Goal: Task Accomplishment & Management: Use online tool/utility

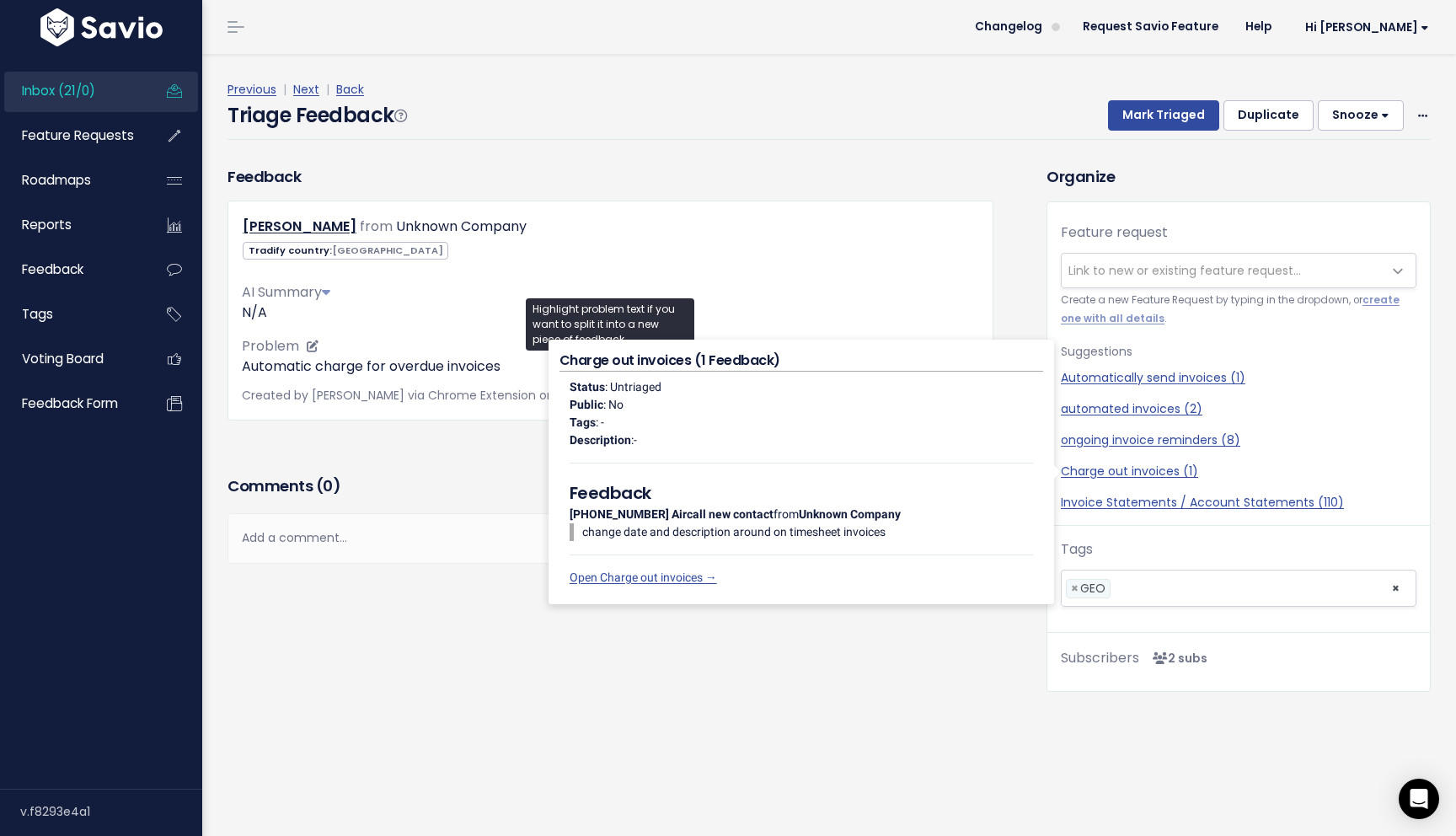
click at [268, 371] on p "Automatic charge for overdue invoices" at bounding box center [610, 366] width 738 height 20
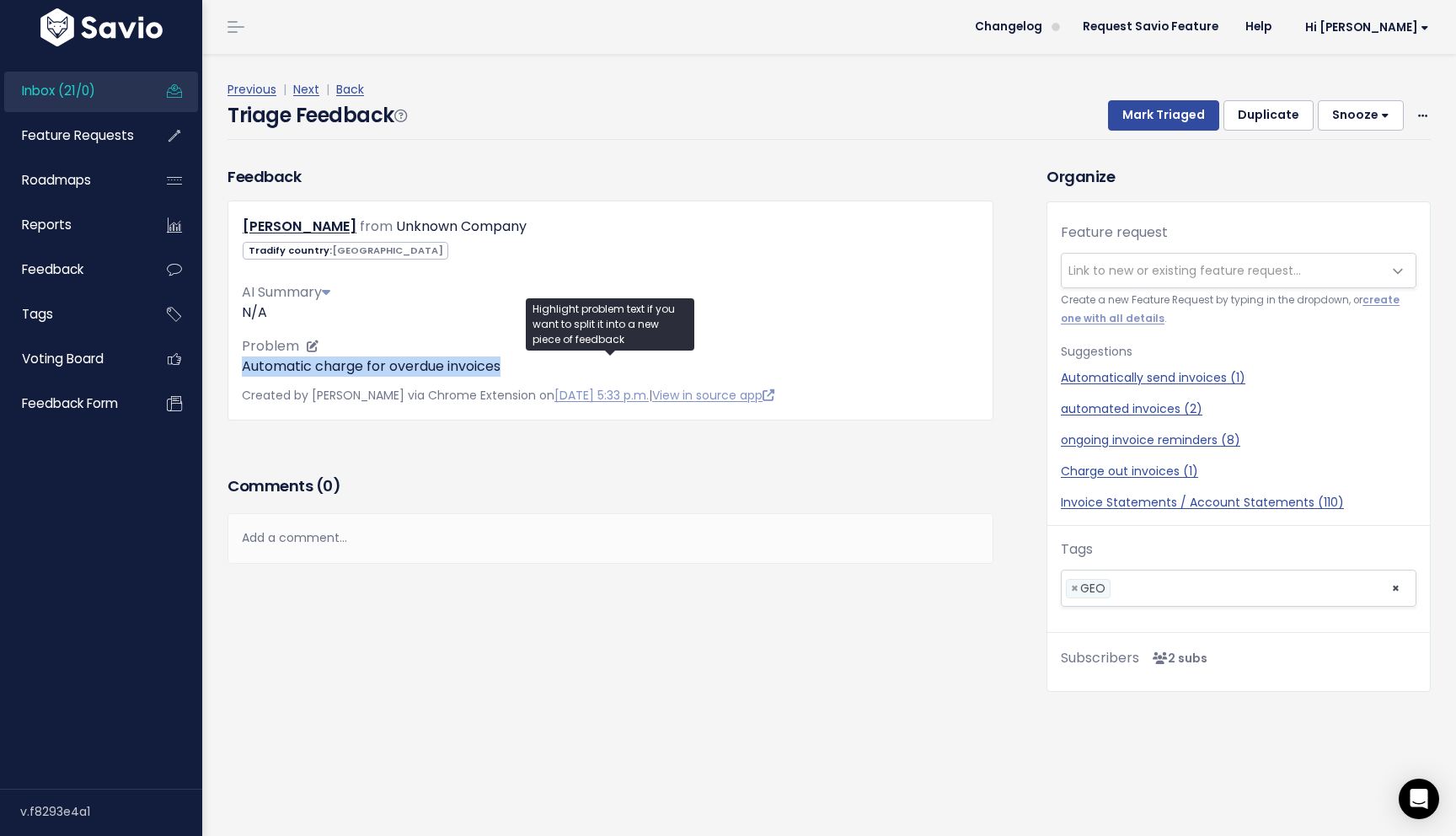
drag, startPoint x: 243, startPoint y: 369, endPoint x: 503, endPoint y: 366, distance: 260.0
click at [503, 366] on p "Automatic charge for overdue invoices" at bounding box center [610, 366] width 738 height 20
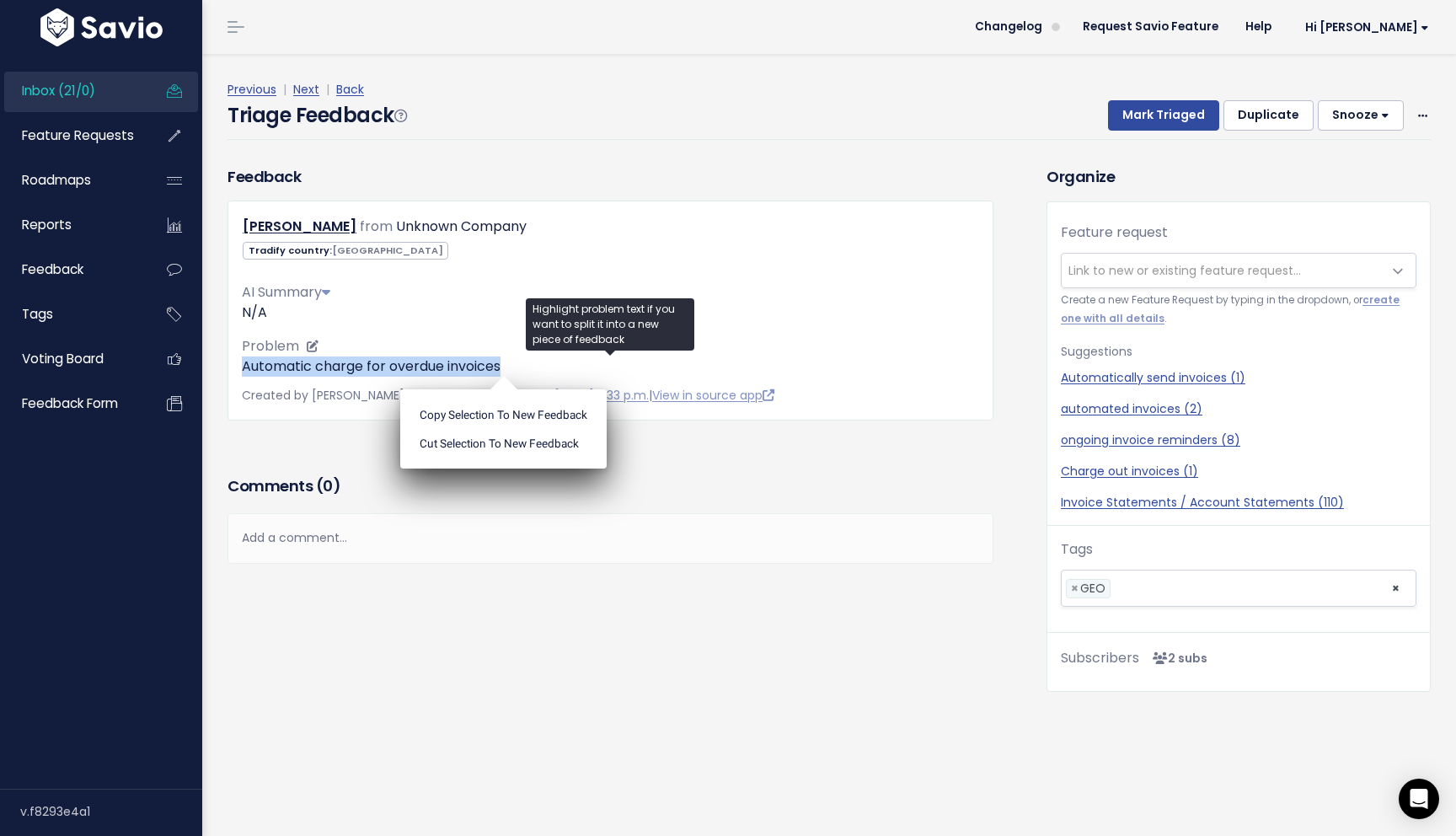
copy p "Automatic charge for overdue invoices"
click at [1274, 274] on span "Link to new or existing feature request..." at bounding box center [1184, 270] width 232 height 16
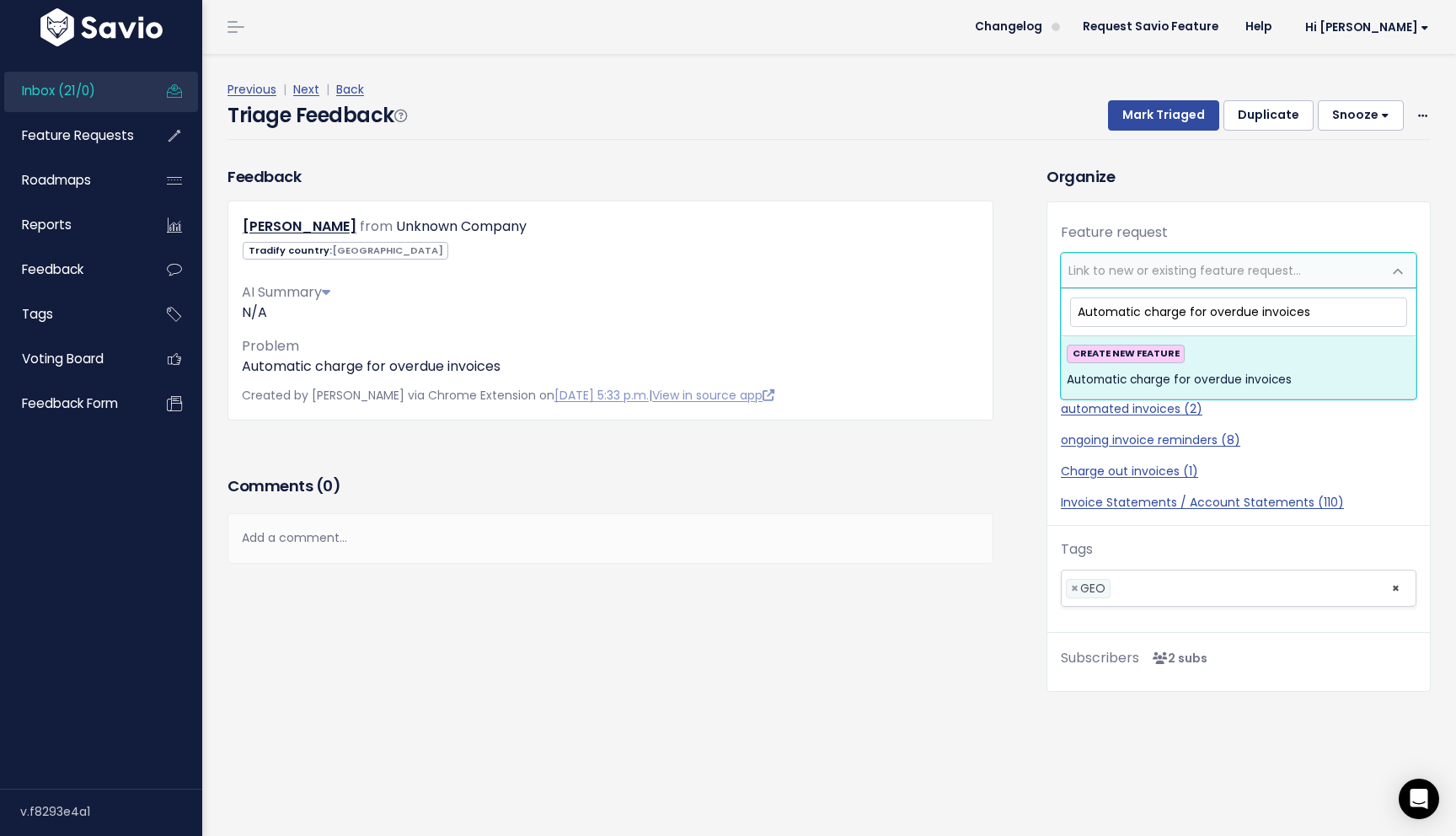
type input "Automatic charge for overdue invoices"
click at [1250, 370] on span "Automatic charge for overdue invoices" at bounding box center [1178, 380] width 225 height 20
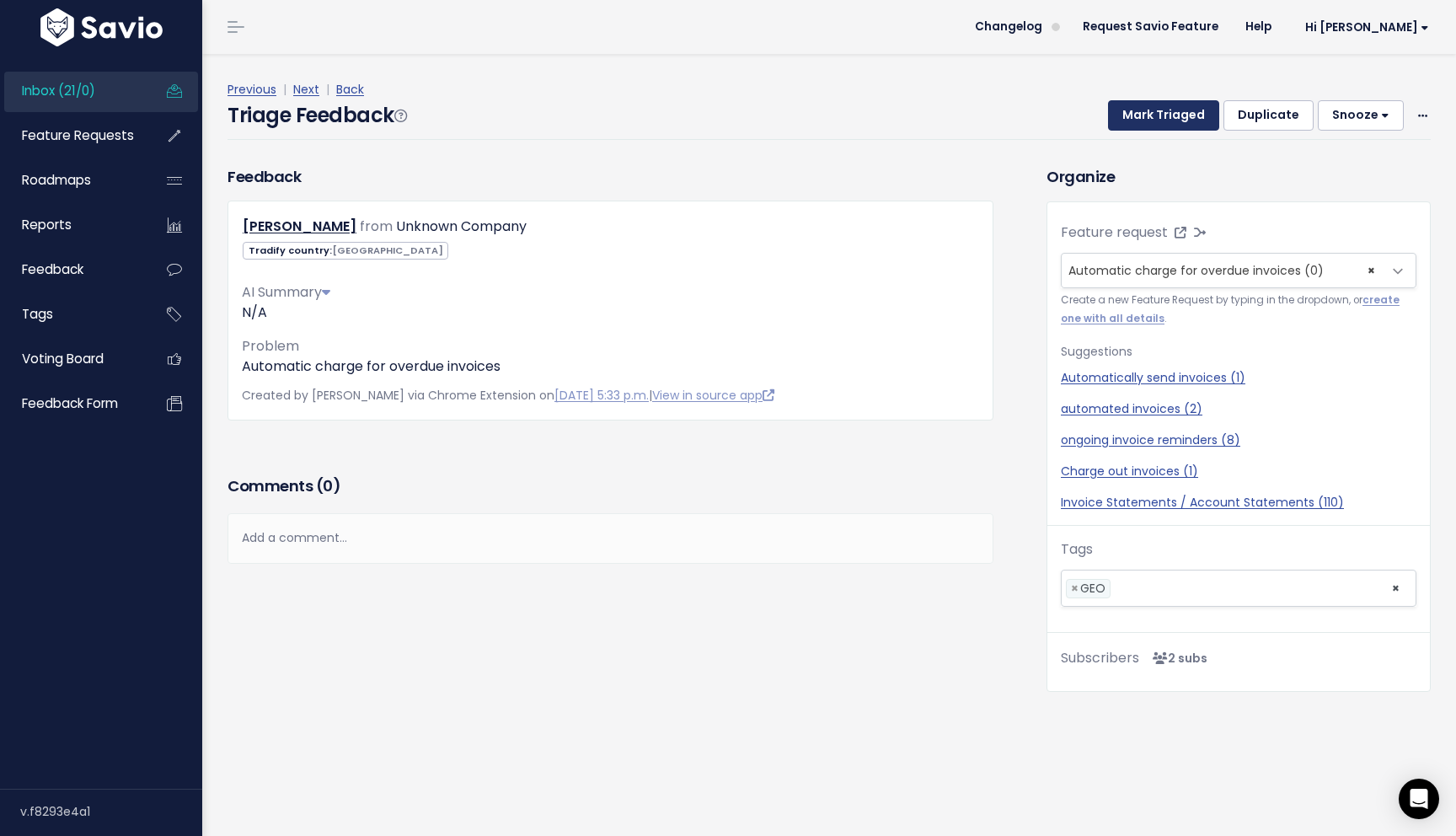
click at [1185, 113] on button "Mark Triaged" at bounding box center [1163, 115] width 111 height 30
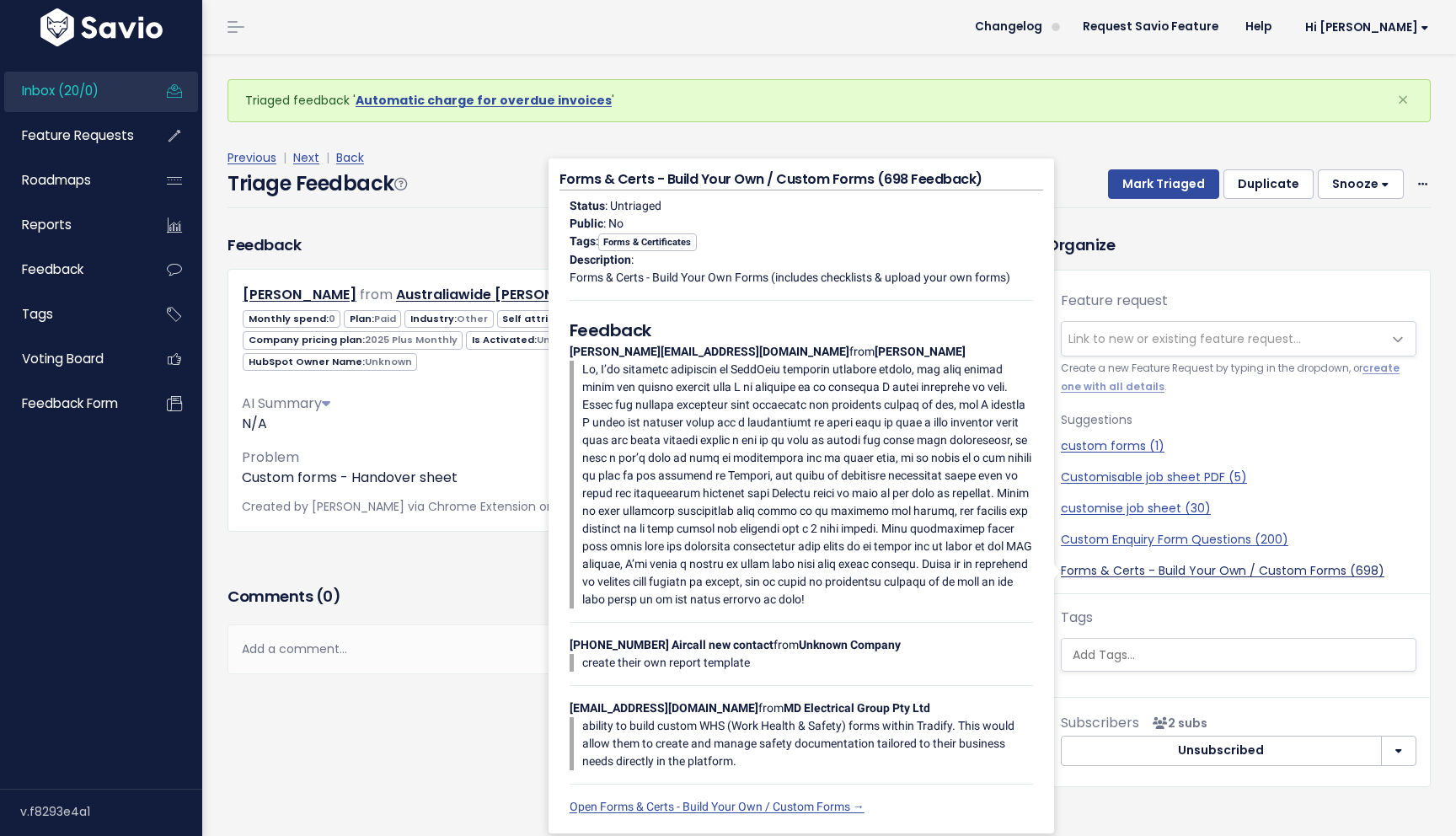
click at [1158, 577] on link "Forms & Certs - Build Your Own / Custom Forms (698)" at bounding box center [1238, 571] width 356 height 17
select select "37578"
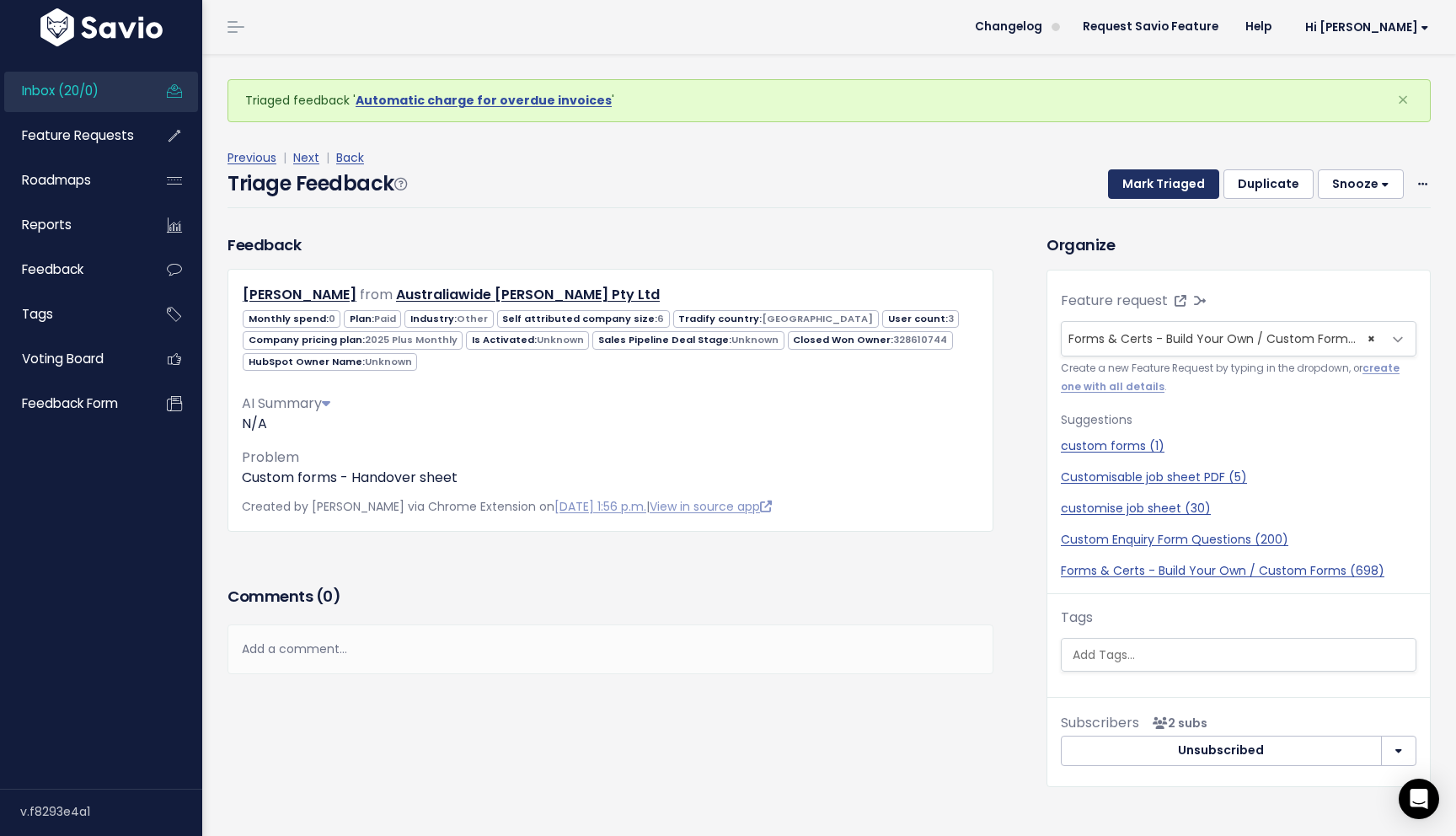
click at [1162, 183] on button "Mark Triaged" at bounding box center [1163, 184] width 111 height 30
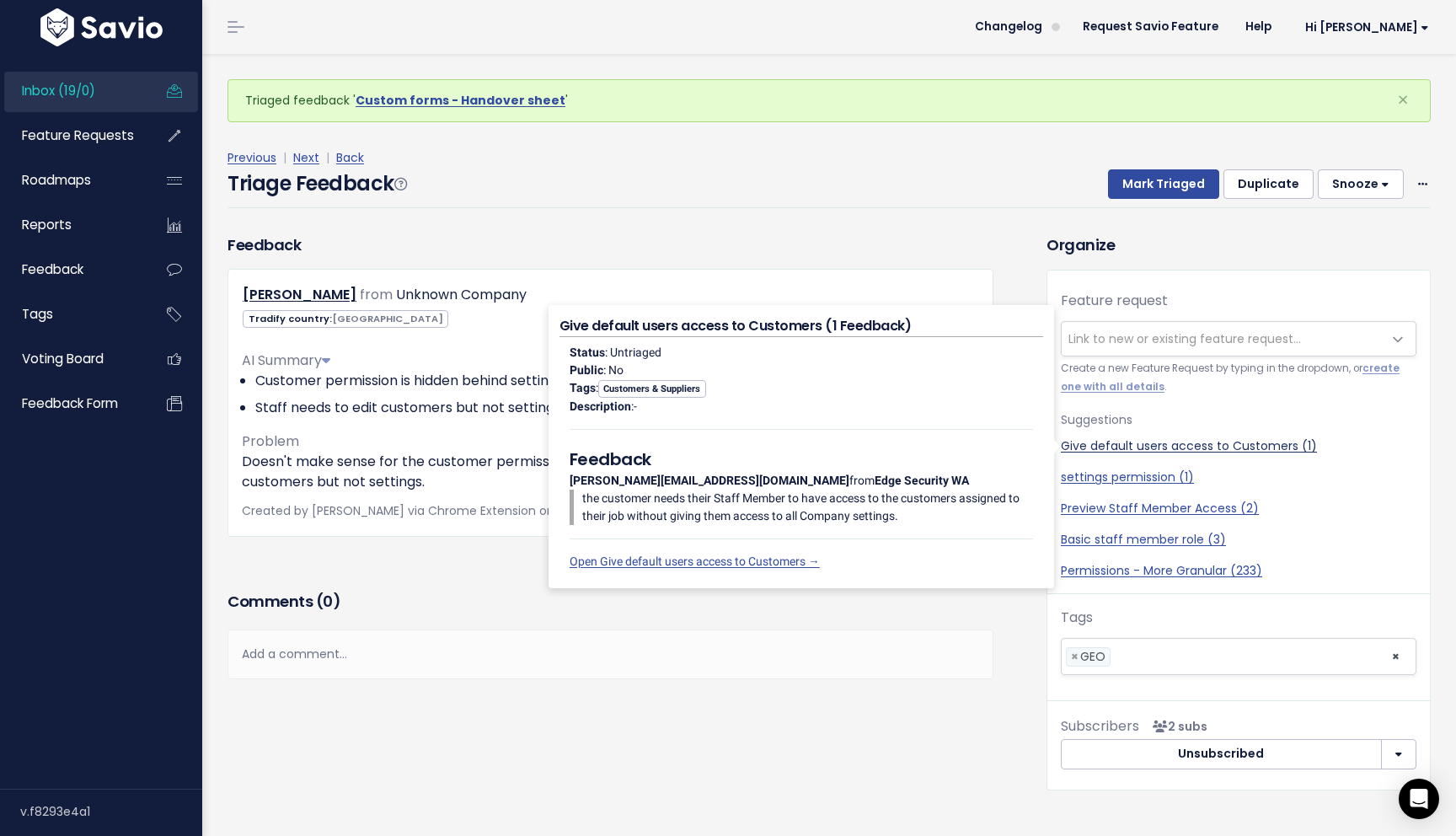
click at [1119, 445] on link "Give default users access to Customers (1)" at bounding box center [1238, 446] width 356 height 17
select select "44506"
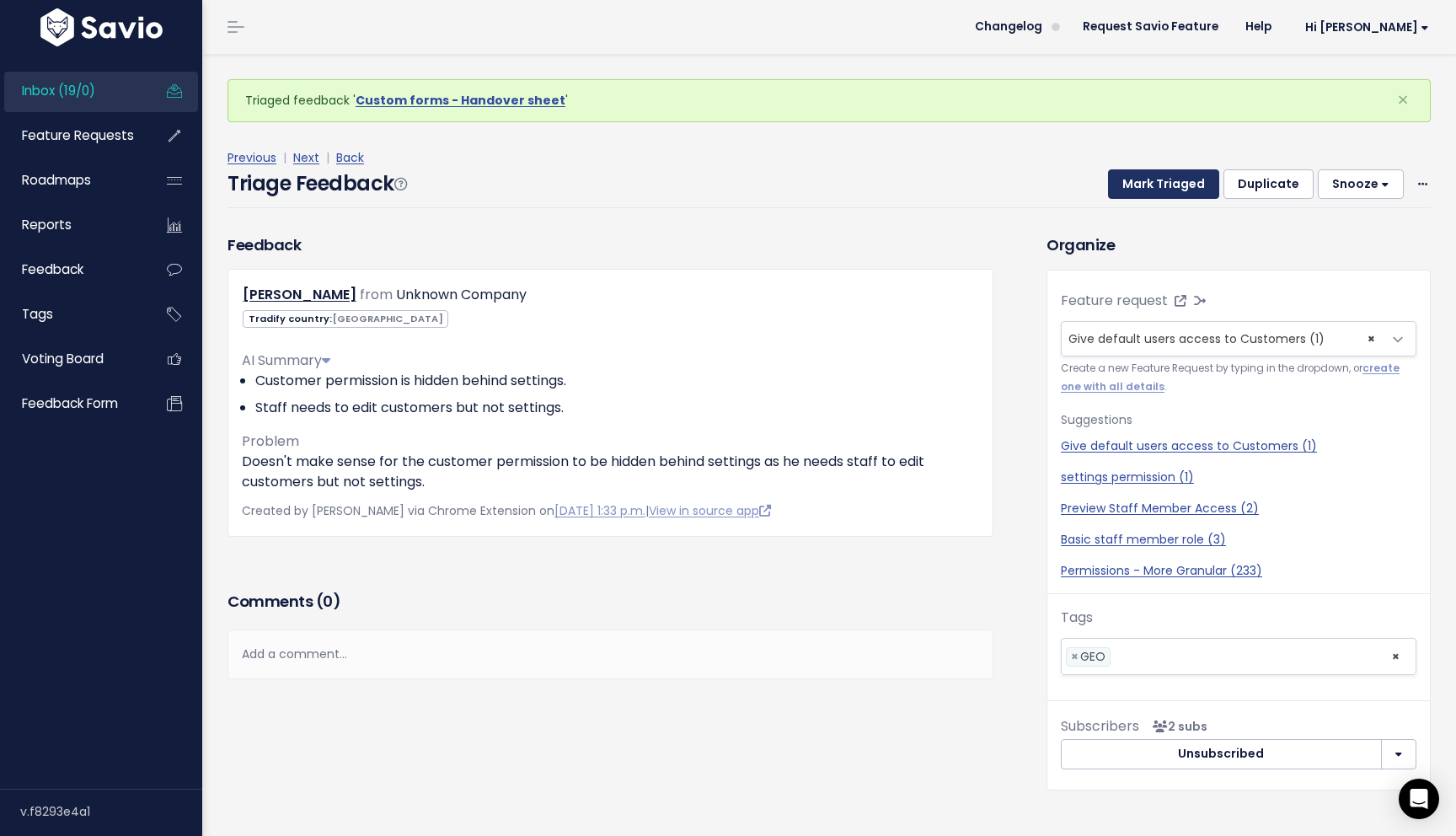
click at [1184, 192] on button "Mark Triaged" at bounding box center [1163, 184] width 111 height 30
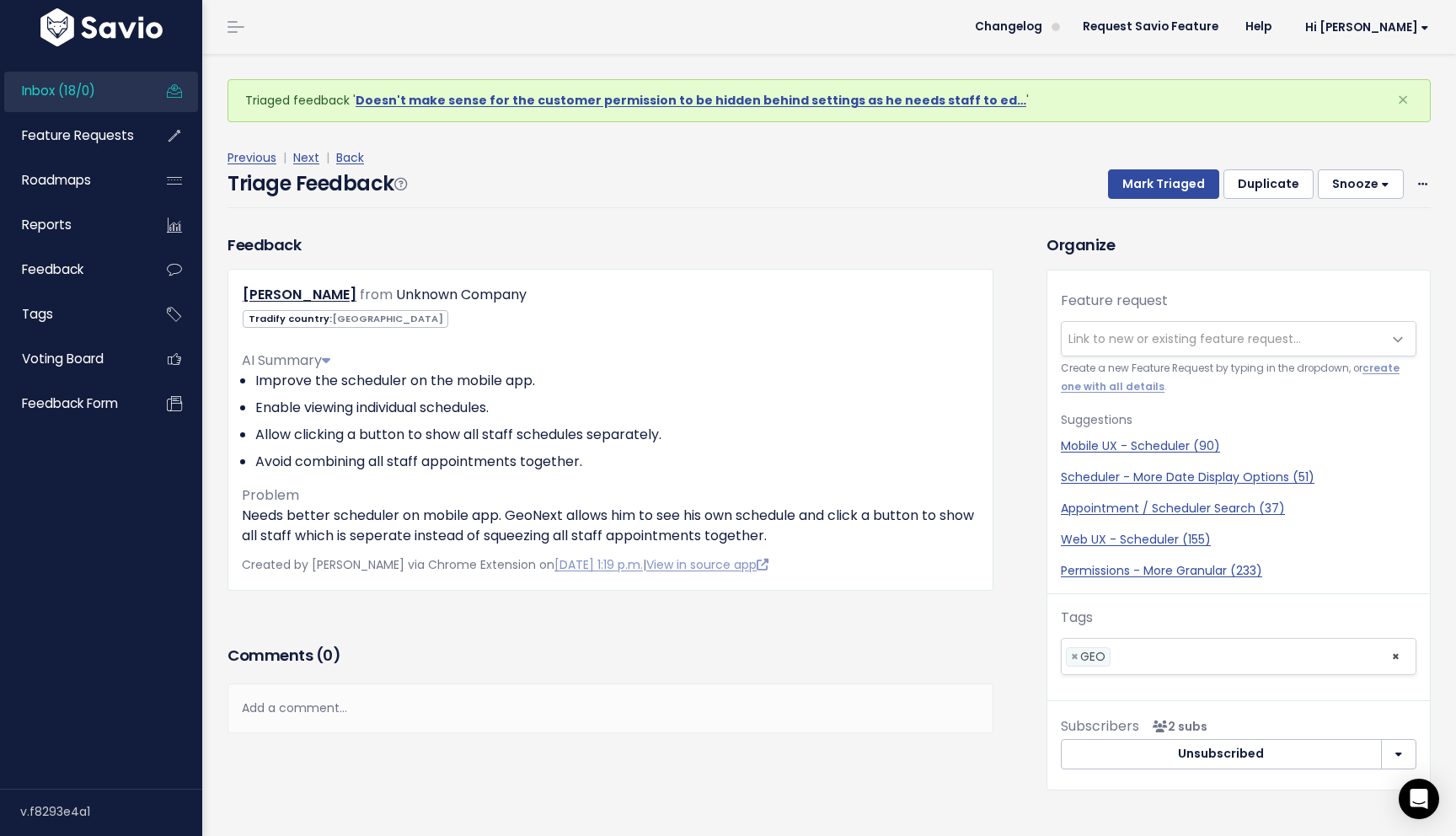
click at [1122, 350] on span "Link to new or existing feature request..." at bounding box center [1222, 338] width 320 height 34
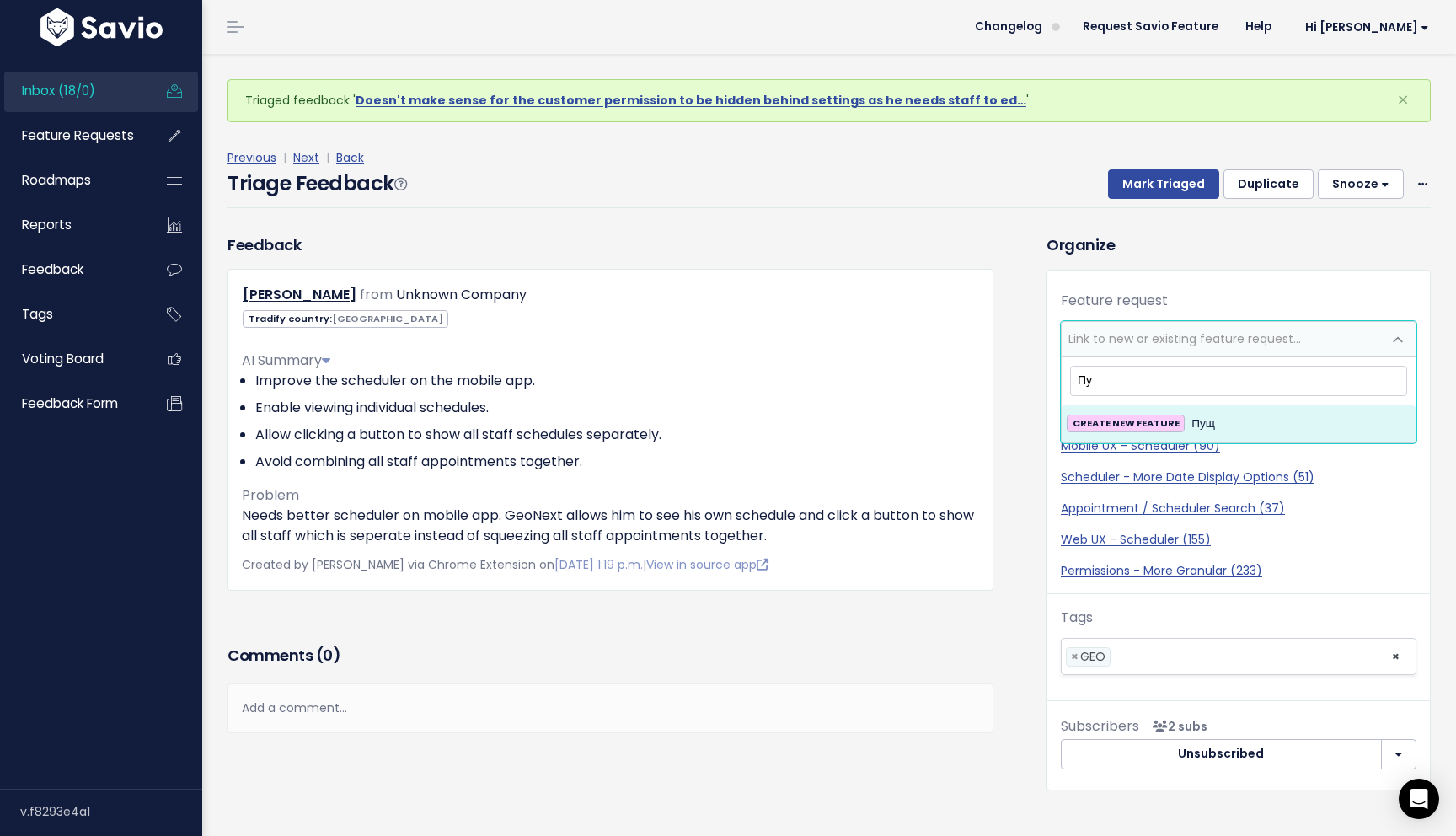
type input "П"
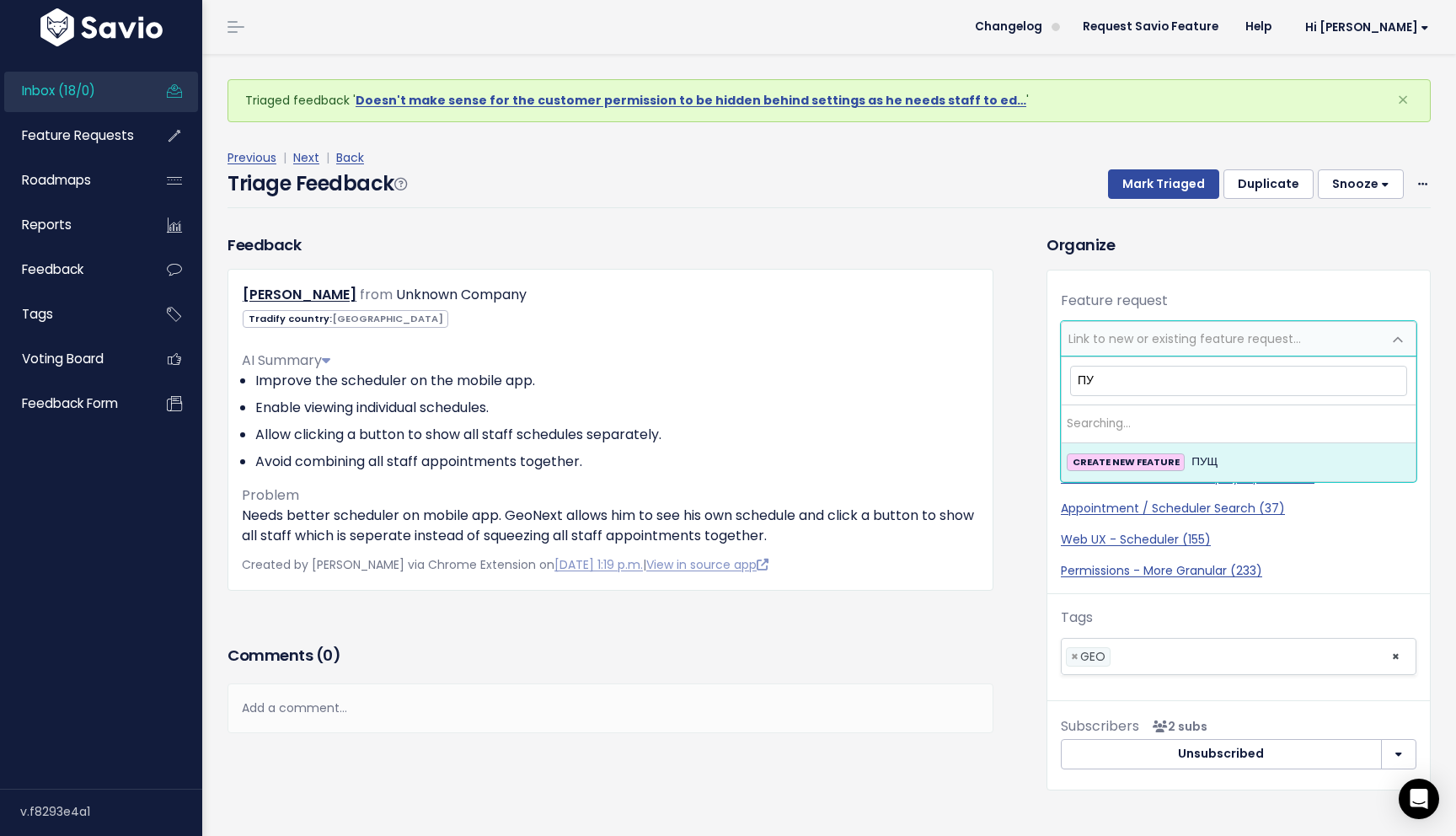
type input "П"
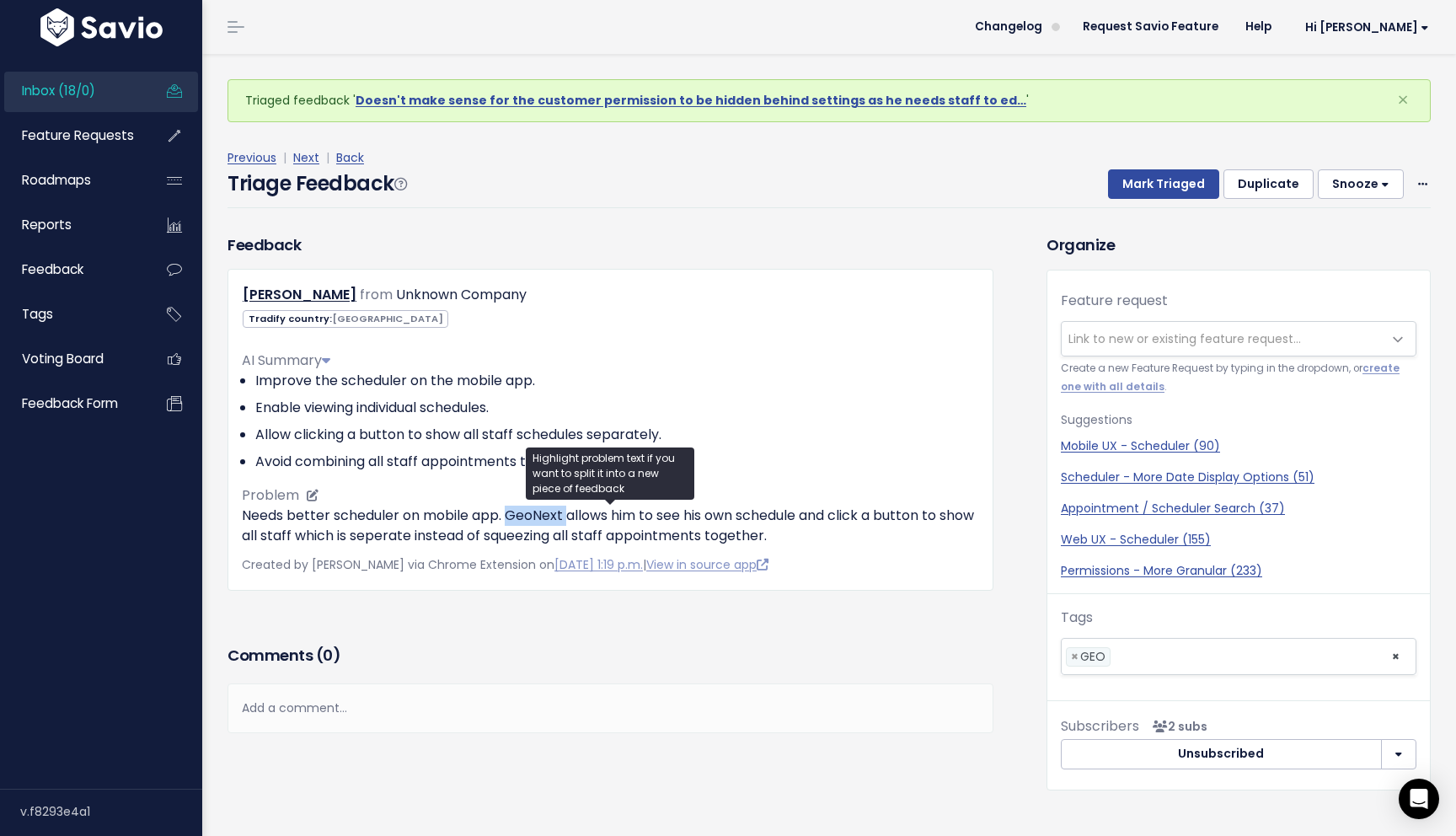
drag, startPoint x: 510, startPoint y: 520, endPoint x: 566, endPoint y: 520, distance: 56.0
click at [566, 520] on p "Needs better scheduler on mobile app. GeoNext allows him to see his own schedul…" at bounding box center [610, 526] width 738 height 40
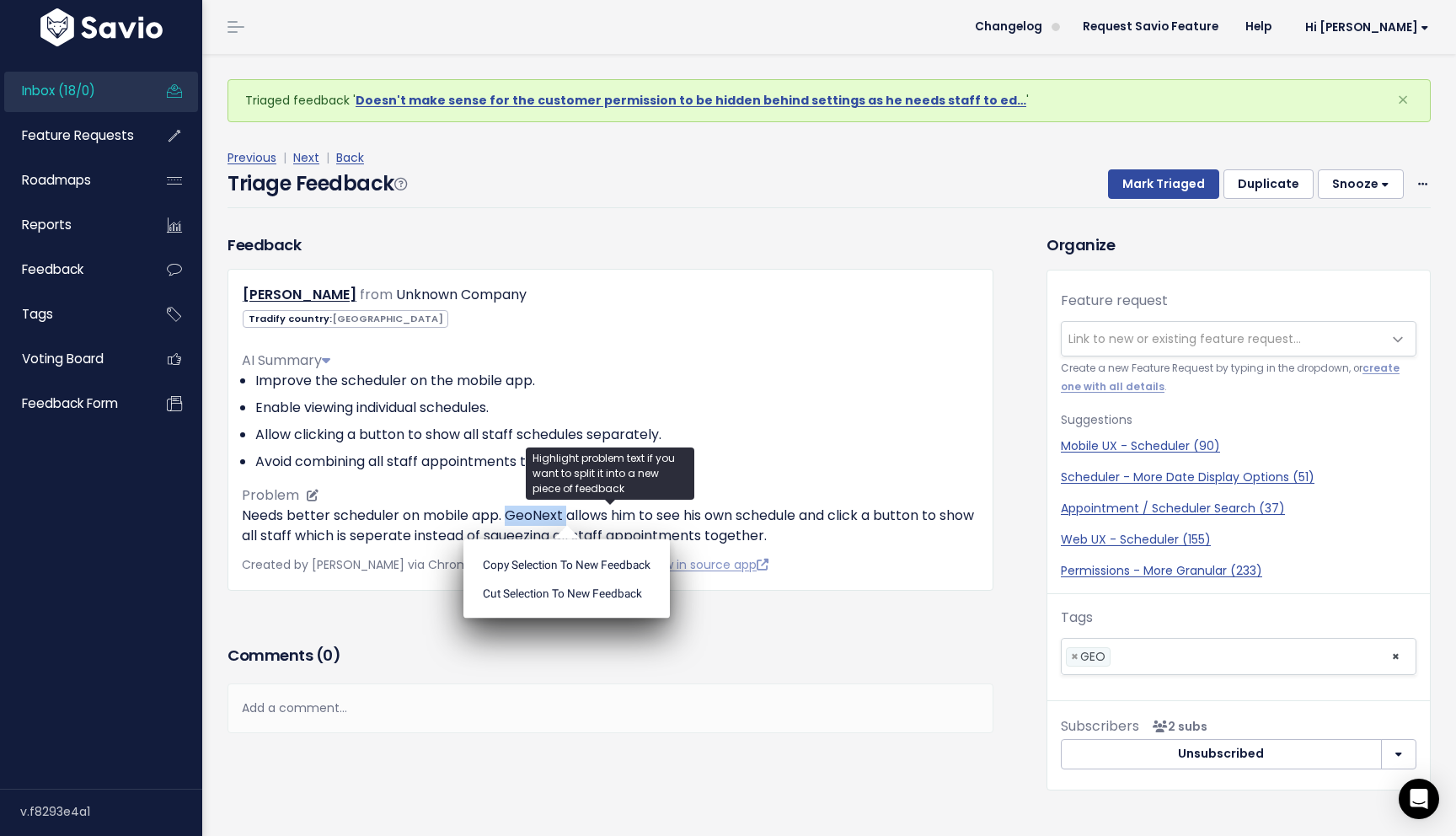
copy p "GeoNext"
click at [1212, 349] on span "Link to new or existing feature request..." at bounding box center [1222, 338] width 320 height 34
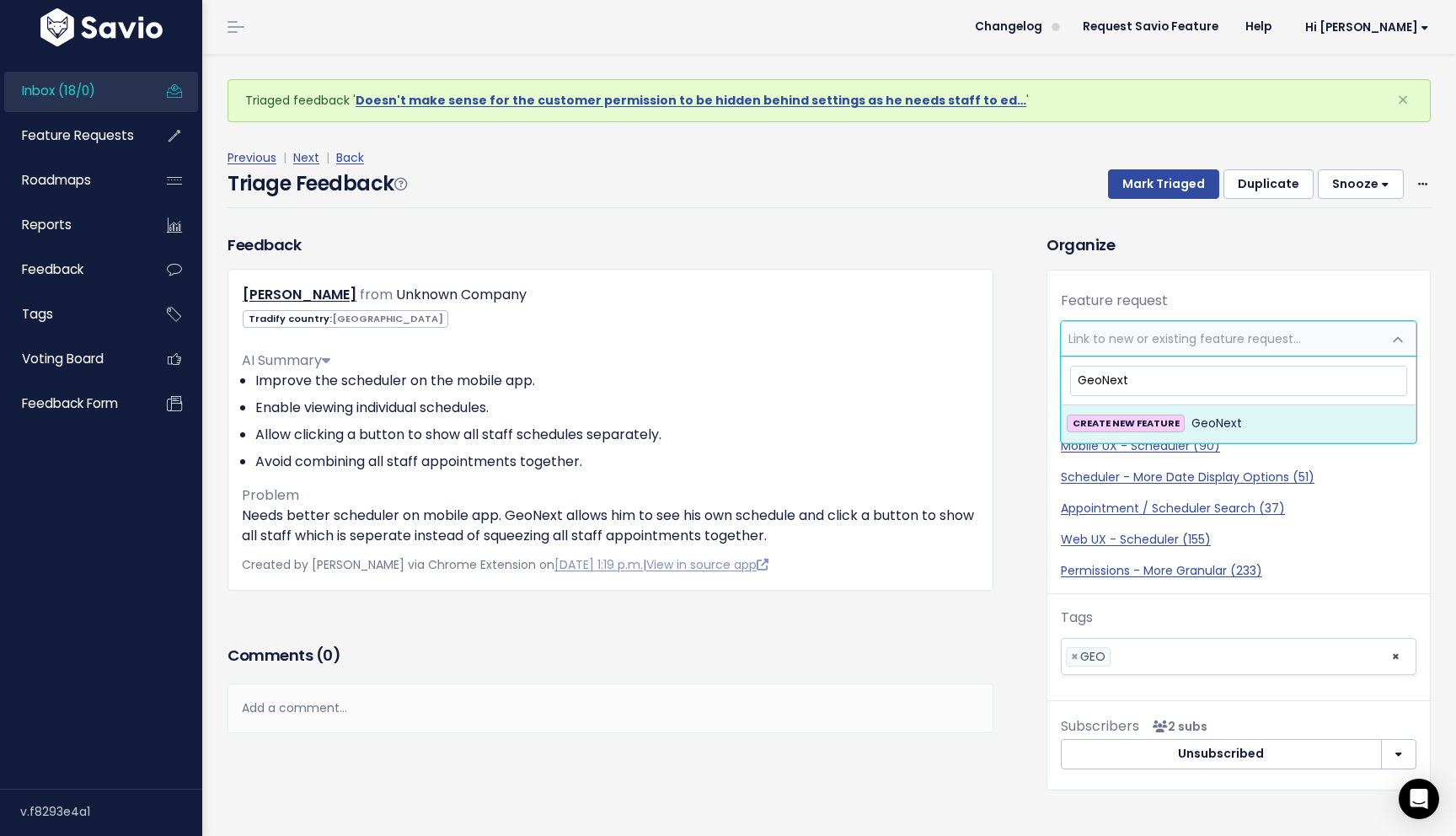
click at [1104, 385] on input "GeoNext" at bounding box center [1239, 380] width 337 height 30
type input "Geo Next"
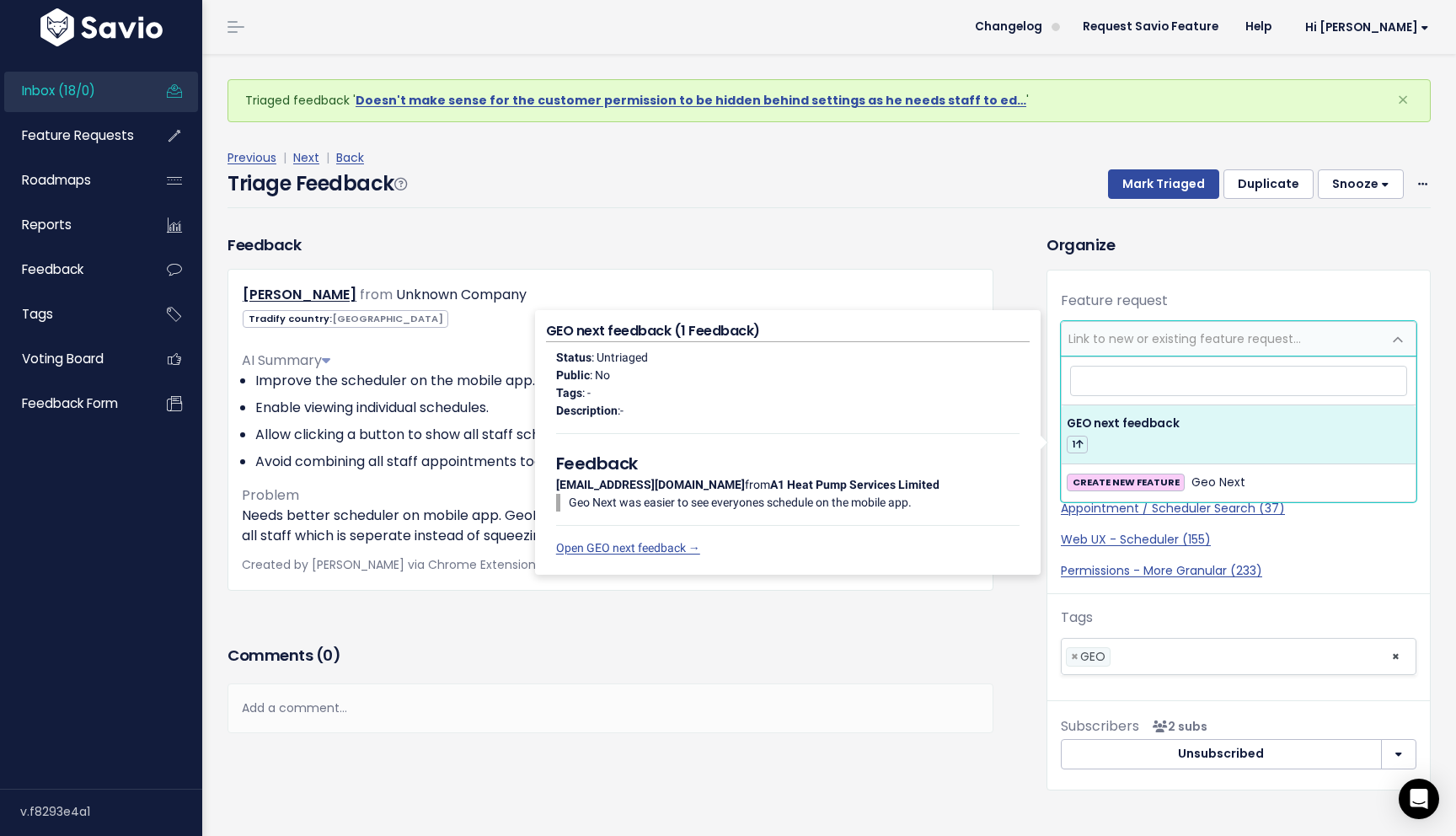
select select "64032"
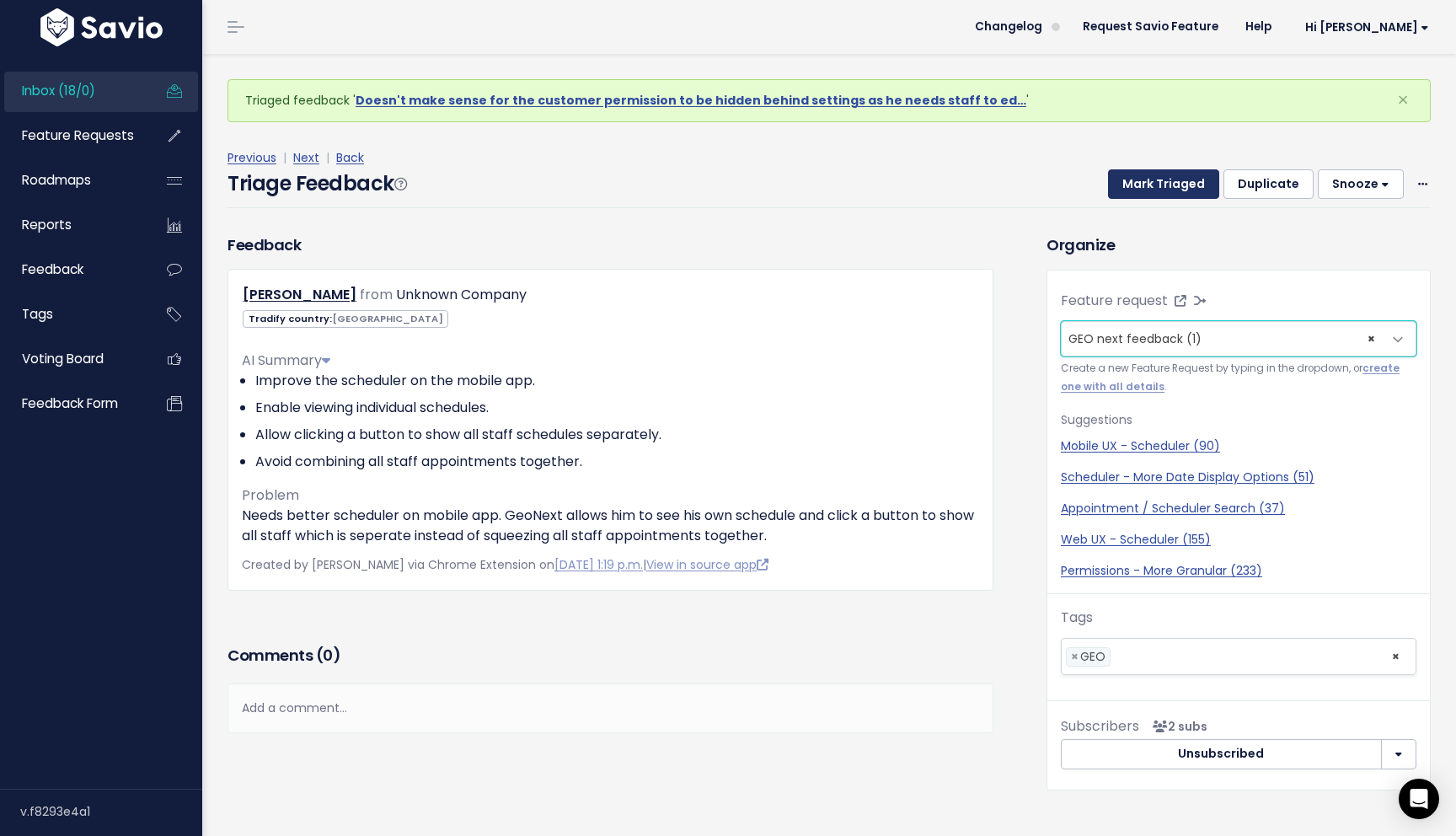
click at [1147, 190] on button "Mark Triaged" at bounding box center [1163, 184] width 111 height 30
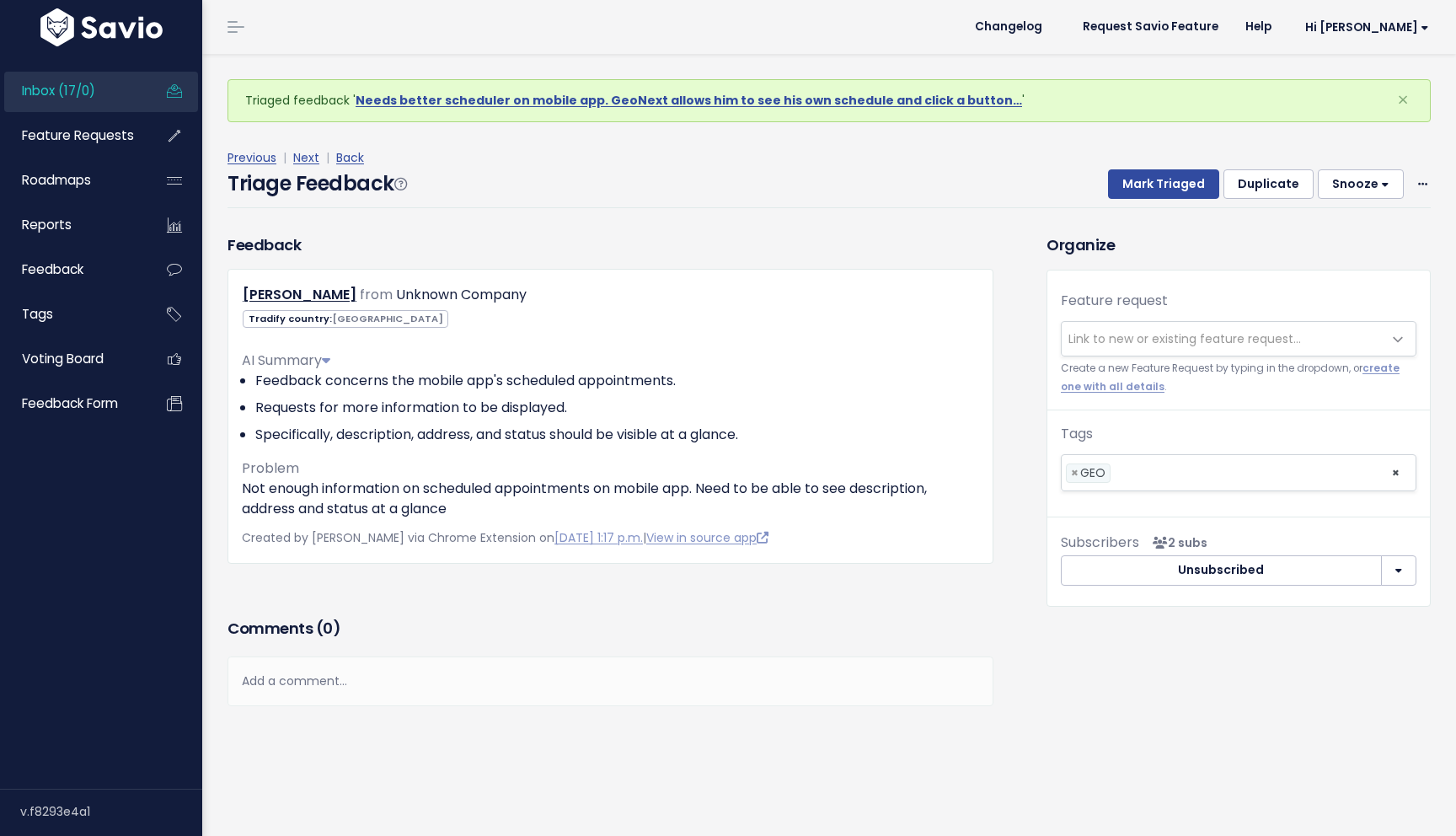
click at [698, 607] on div "Feedback [PERSON_NAME] from Unknown Company Tradify country:" at bounding box center [610, 423] width 792 height 380
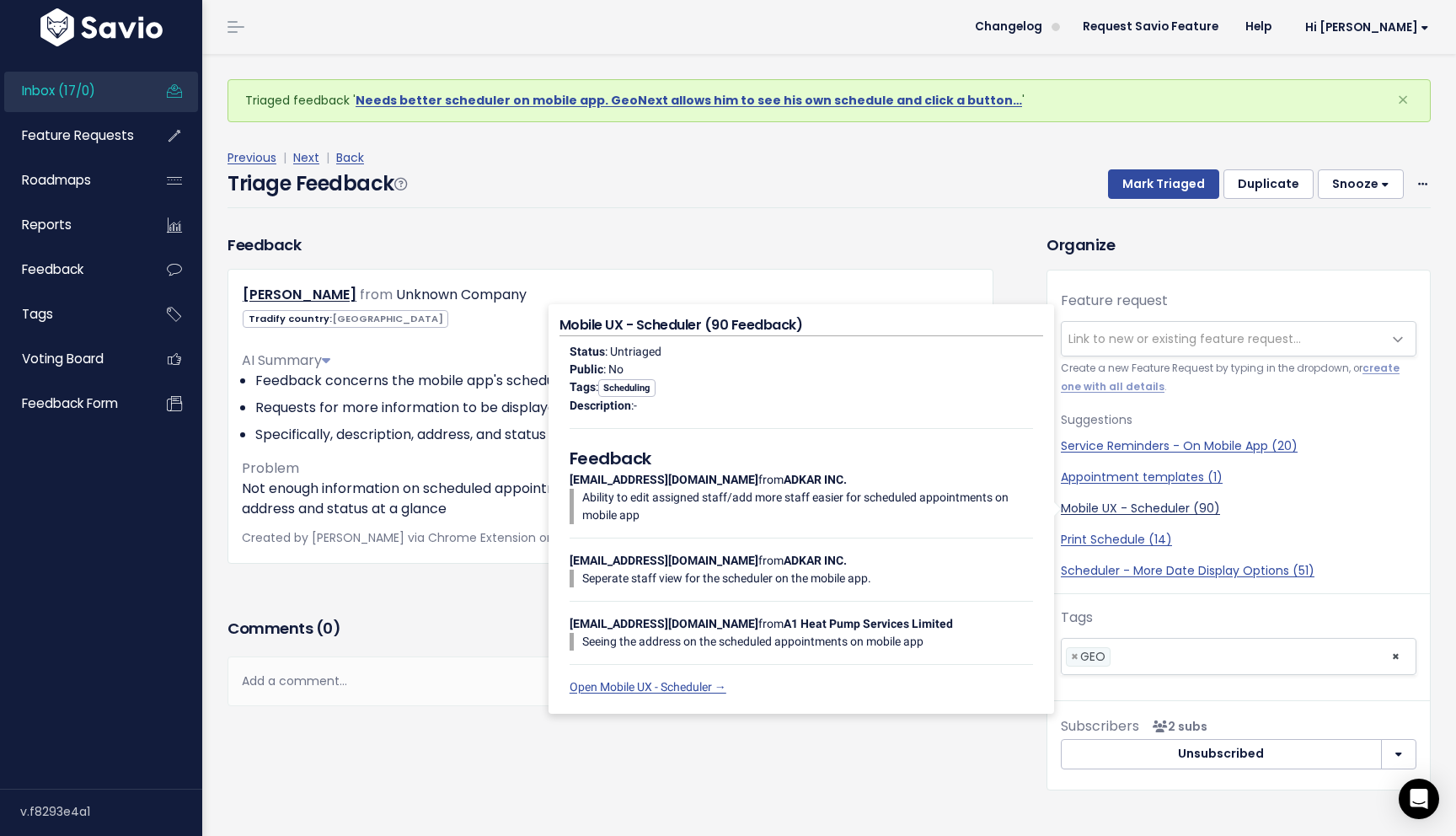
click at [1165, 504] on link "Mobile UX - Scheduler (90)" at bounding box center [1238, 508] width 356 height 17
select select "22929"
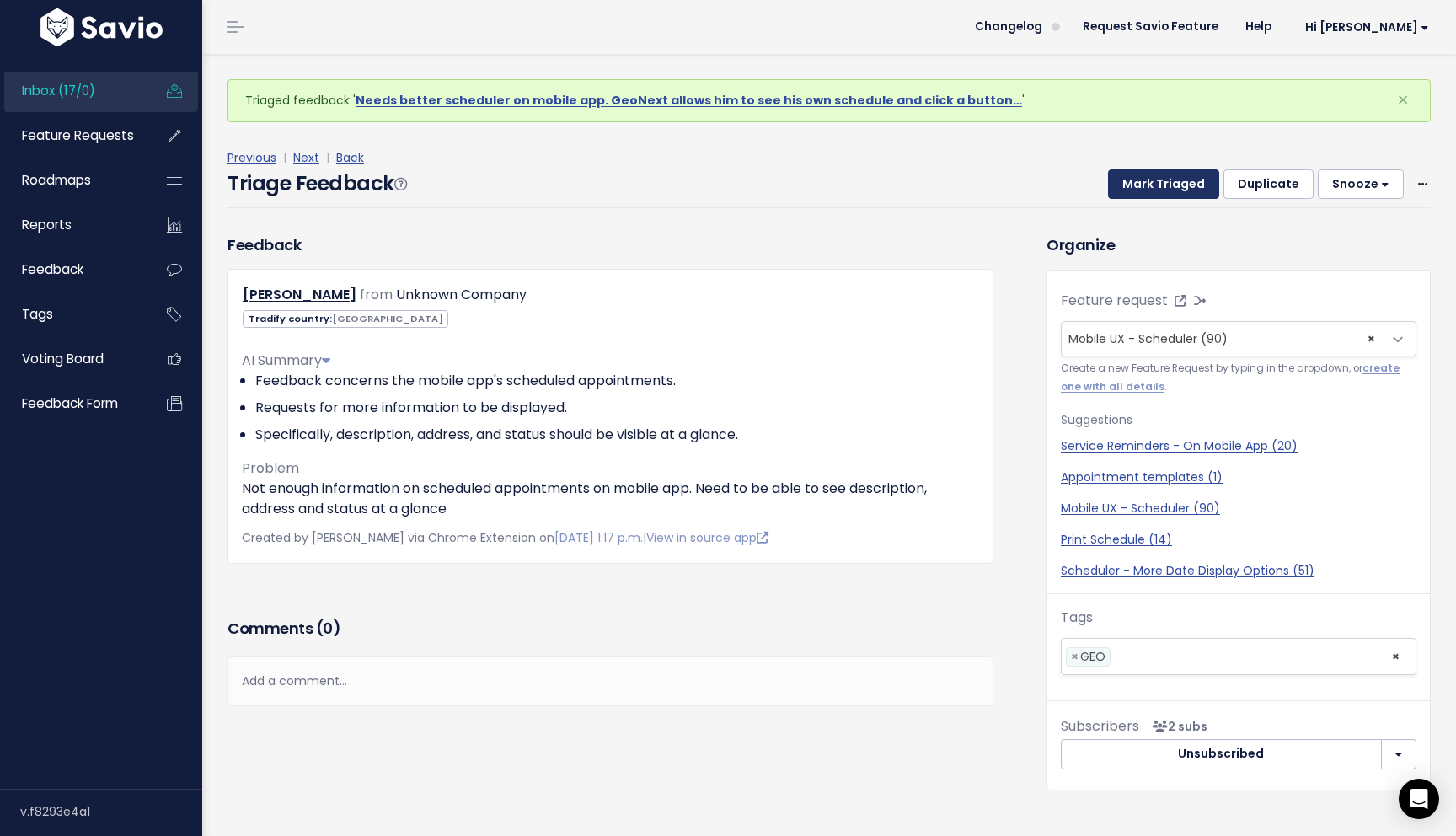
click at [1159, 176] on button "Mark Triaged" at bounding box center [1163, 184] width 111 height 30
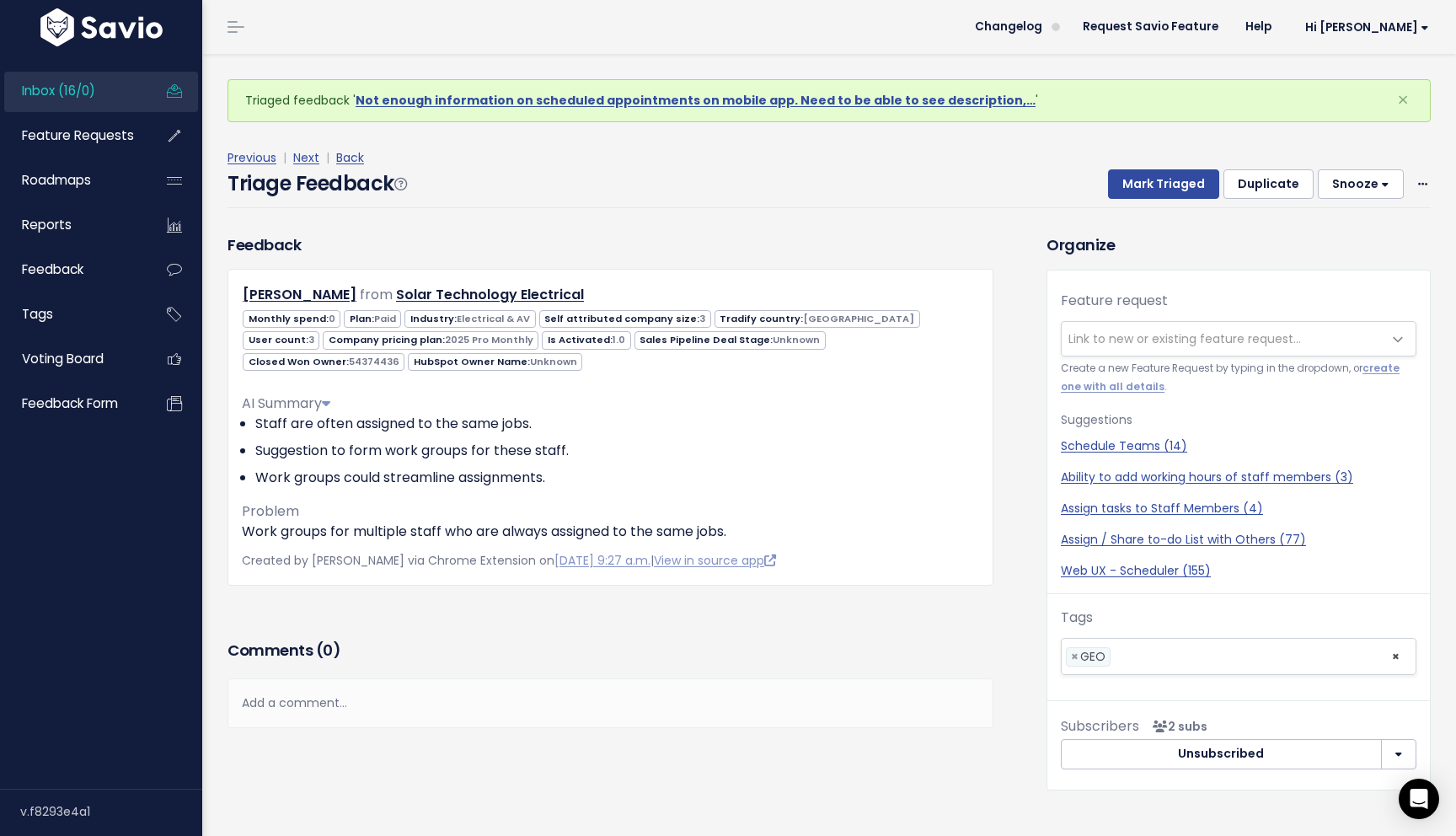
click at [1169, 332] on span "Link to new or existing feature request..." at bounding box center [1184, 338] width 232 height 16
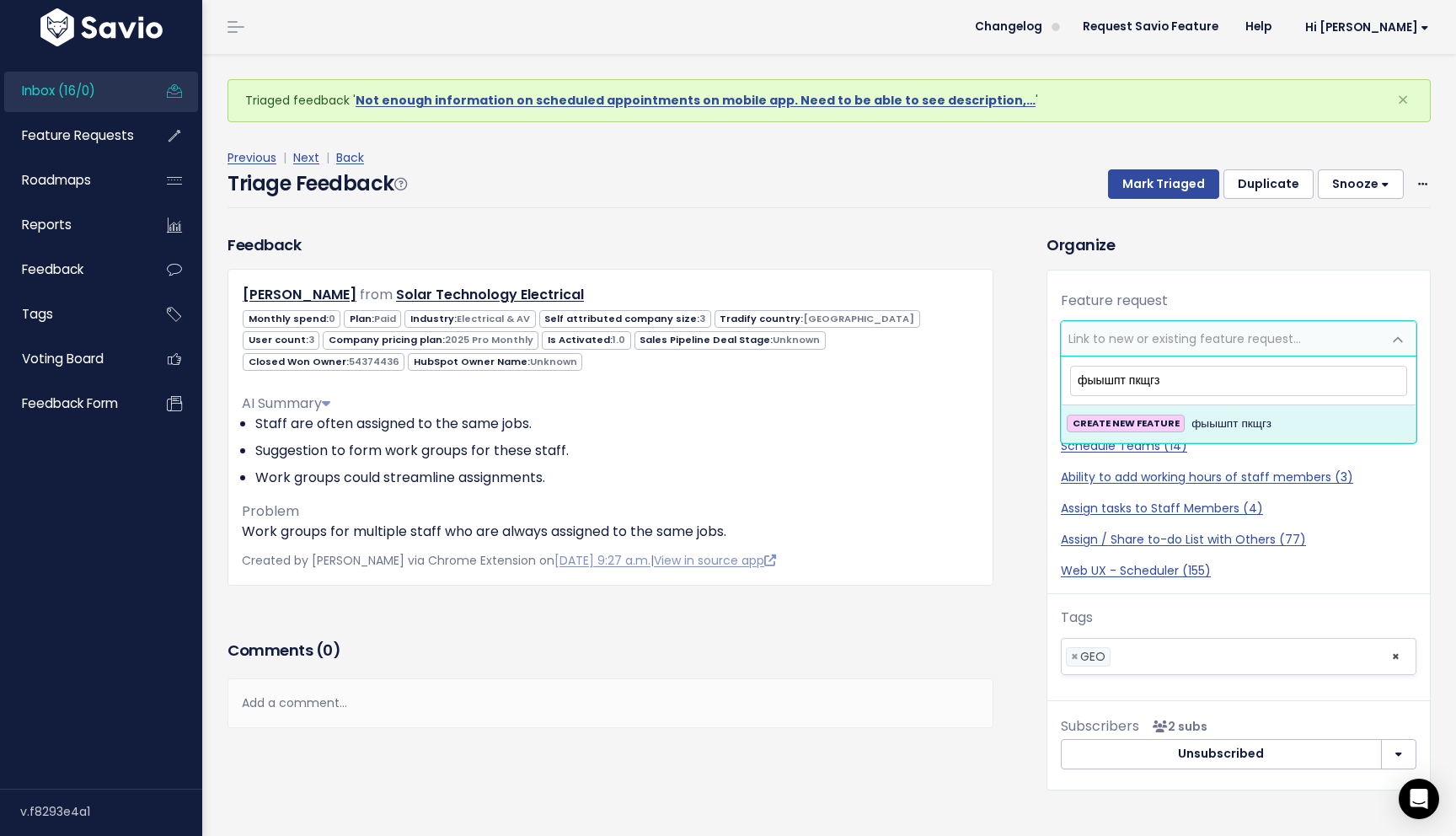
click at [1146, 375] on input "фыышпт пкщгз" at bounding box center [1239, 380] width 337 height 30
drag, startPoint x: 1177, startPoint y: 370, endPoint x: 1055, endPoint y: 370, distance: 122.0
click at [1055, 370] on body "Inbox (16/0) Feature Requests Roadmaps ×" at bounding box center [728, 438] width 1456 height 876
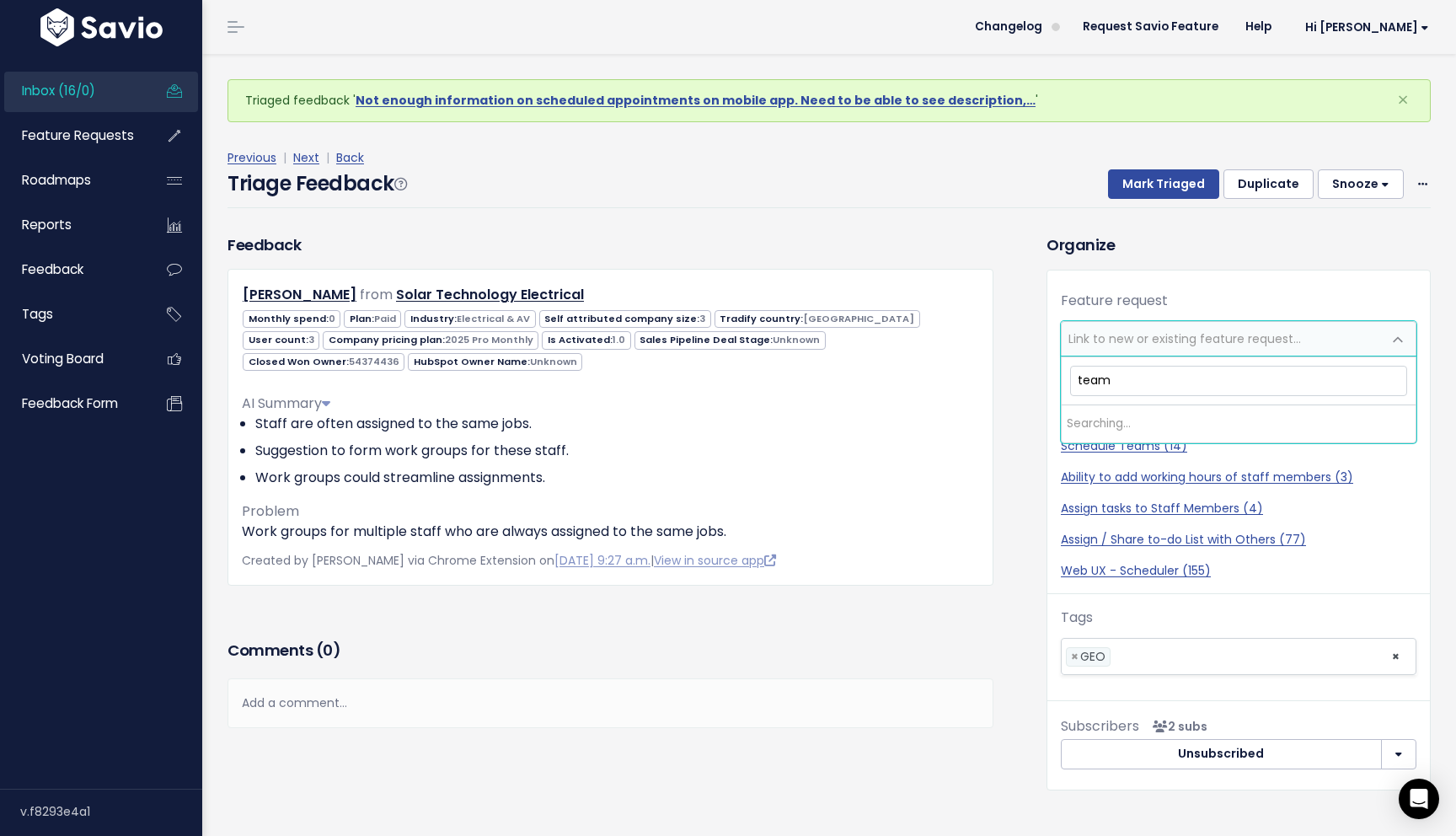
type input "teams"
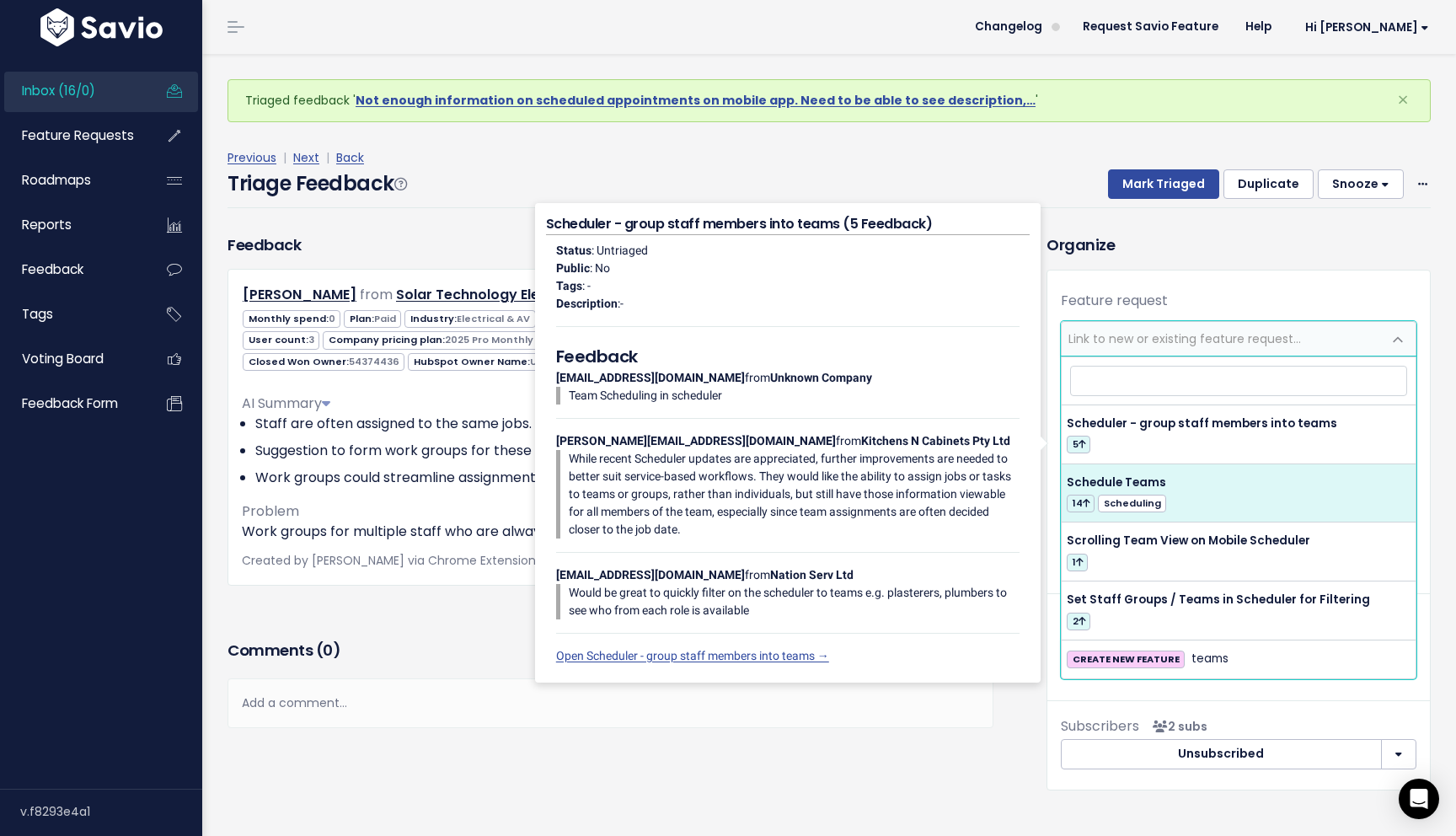
select select "14792"
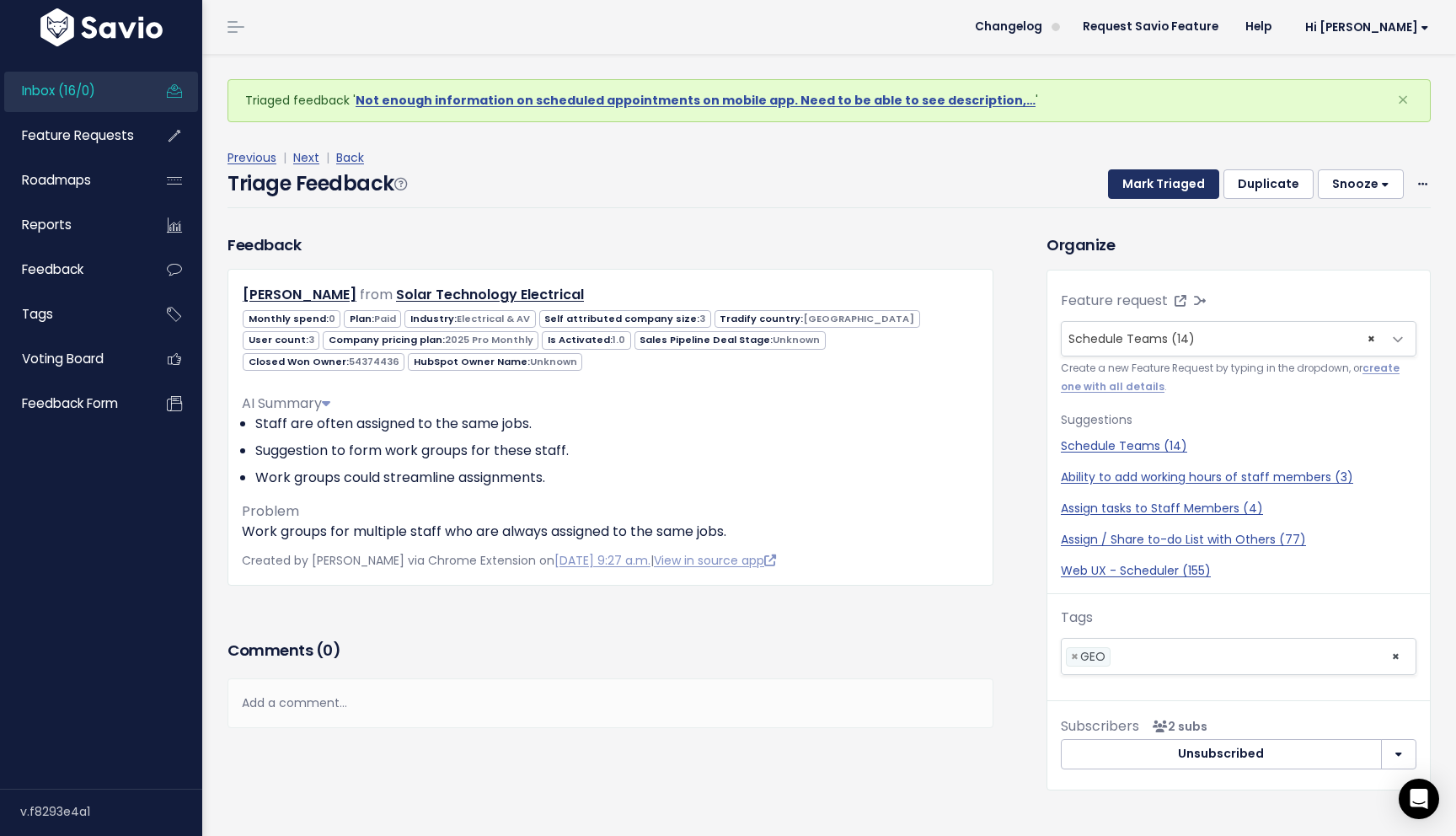
click at [1171, 190] on button "Mark Triaged" at bounding box center [1163, 184] width 111 height 30
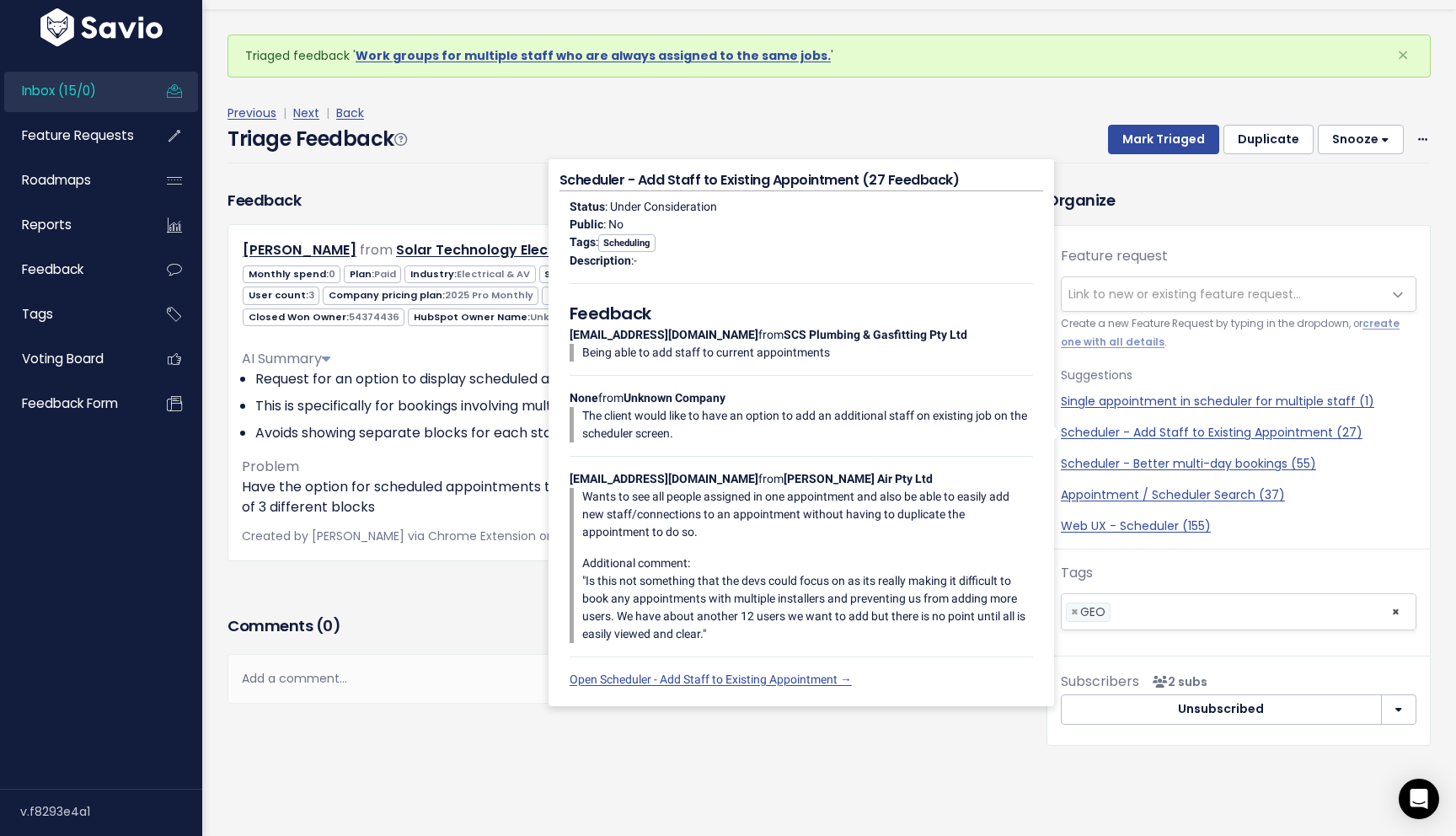
scroll to position [56, 0]
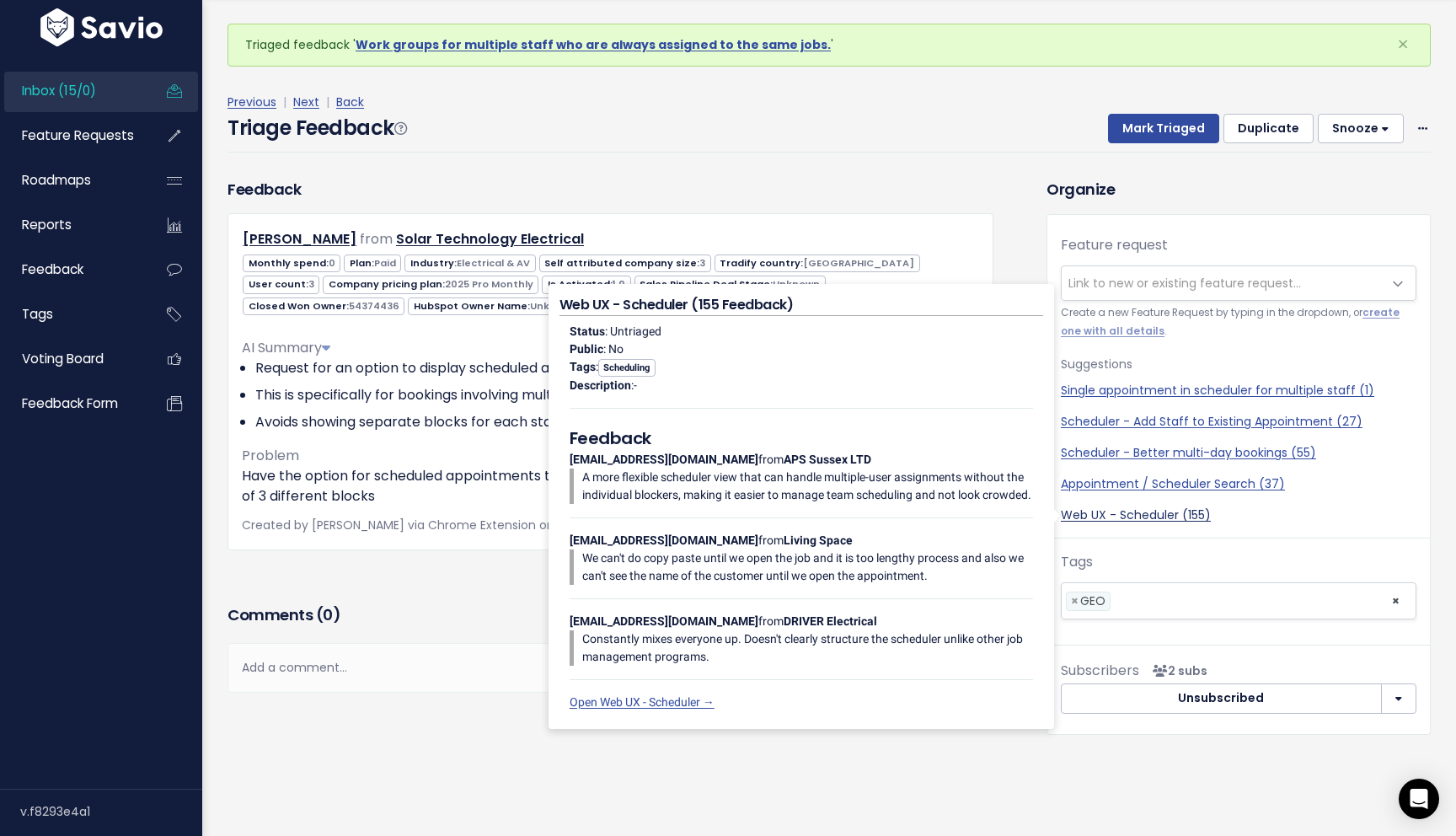
click at [1165, 513] on link "Web UX - Scheduler (155)" at bounding box center [1238, 515] width 356 height 17
select select "13045"
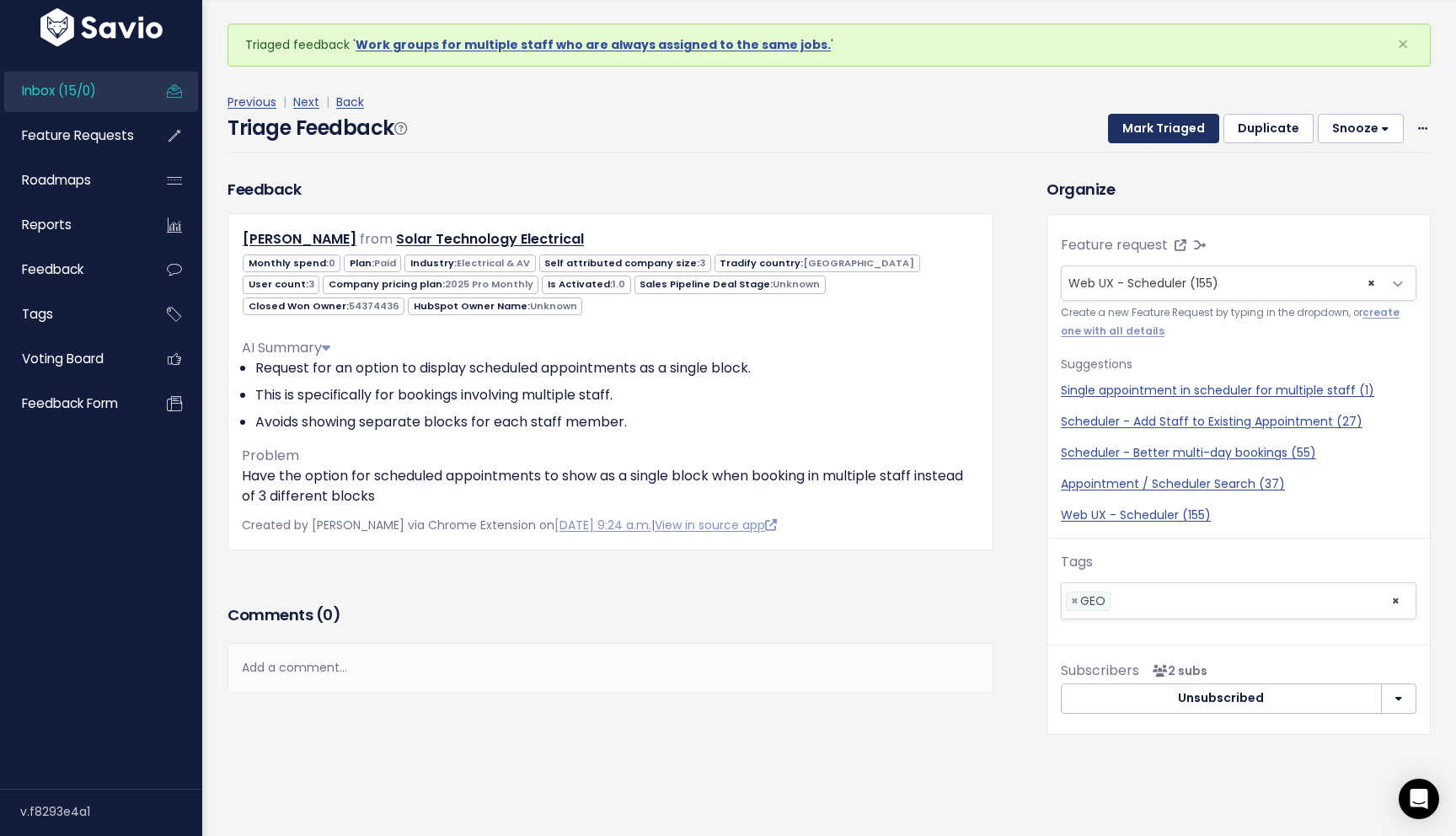
click at [1164, 129] on button "Mark Triaged" at bounding box center [1163, 128] width 111 height 30
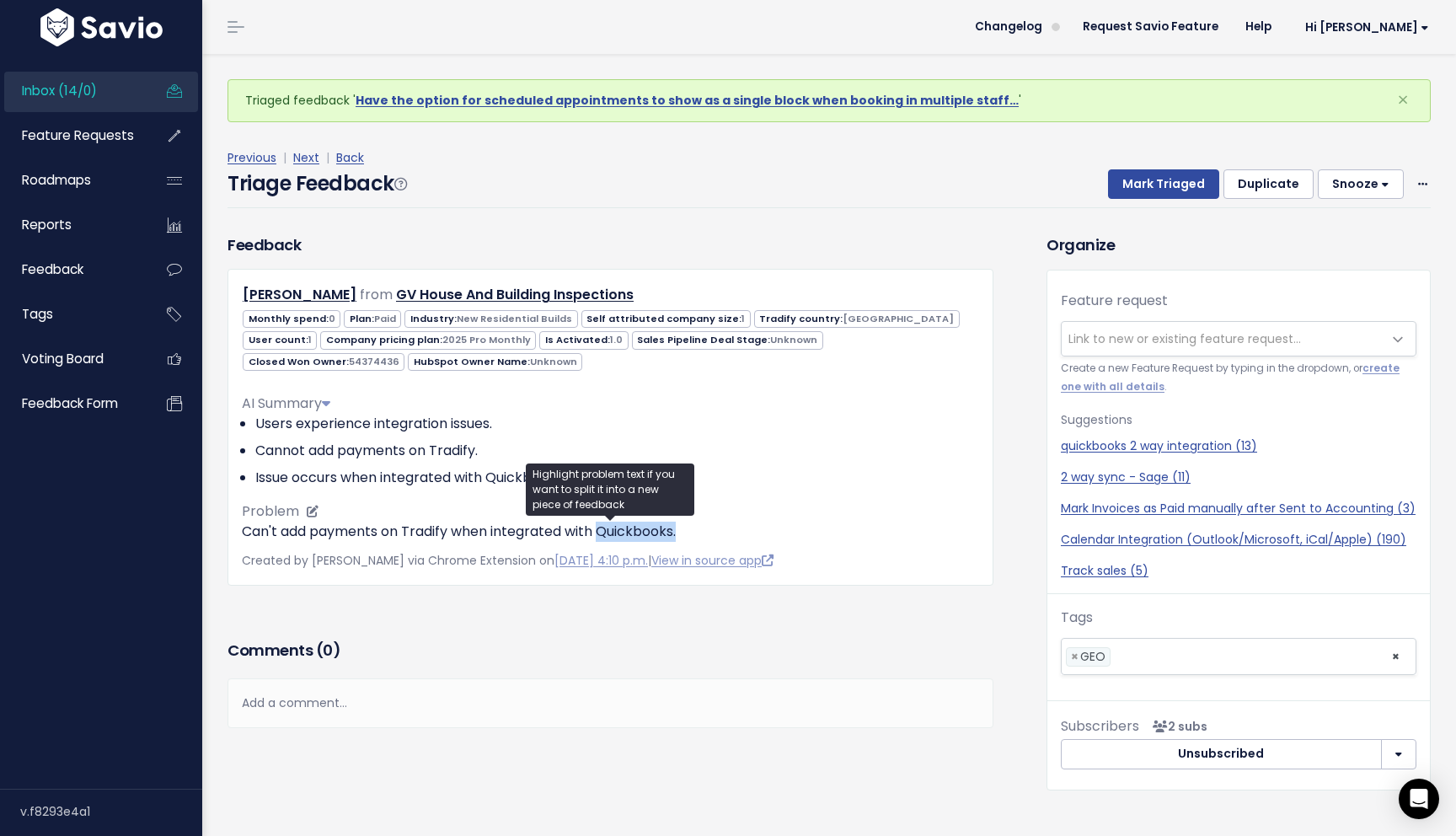
drag, startPoint x: 706, startPoint y: 531, endPoint x: 604, endPoint y: 532, distance: 102.0
click at [604, 532] on p "Can't add payments on Tradify when integrated with Quickbooks." at bounding box center [610, 531] width 738 height 20
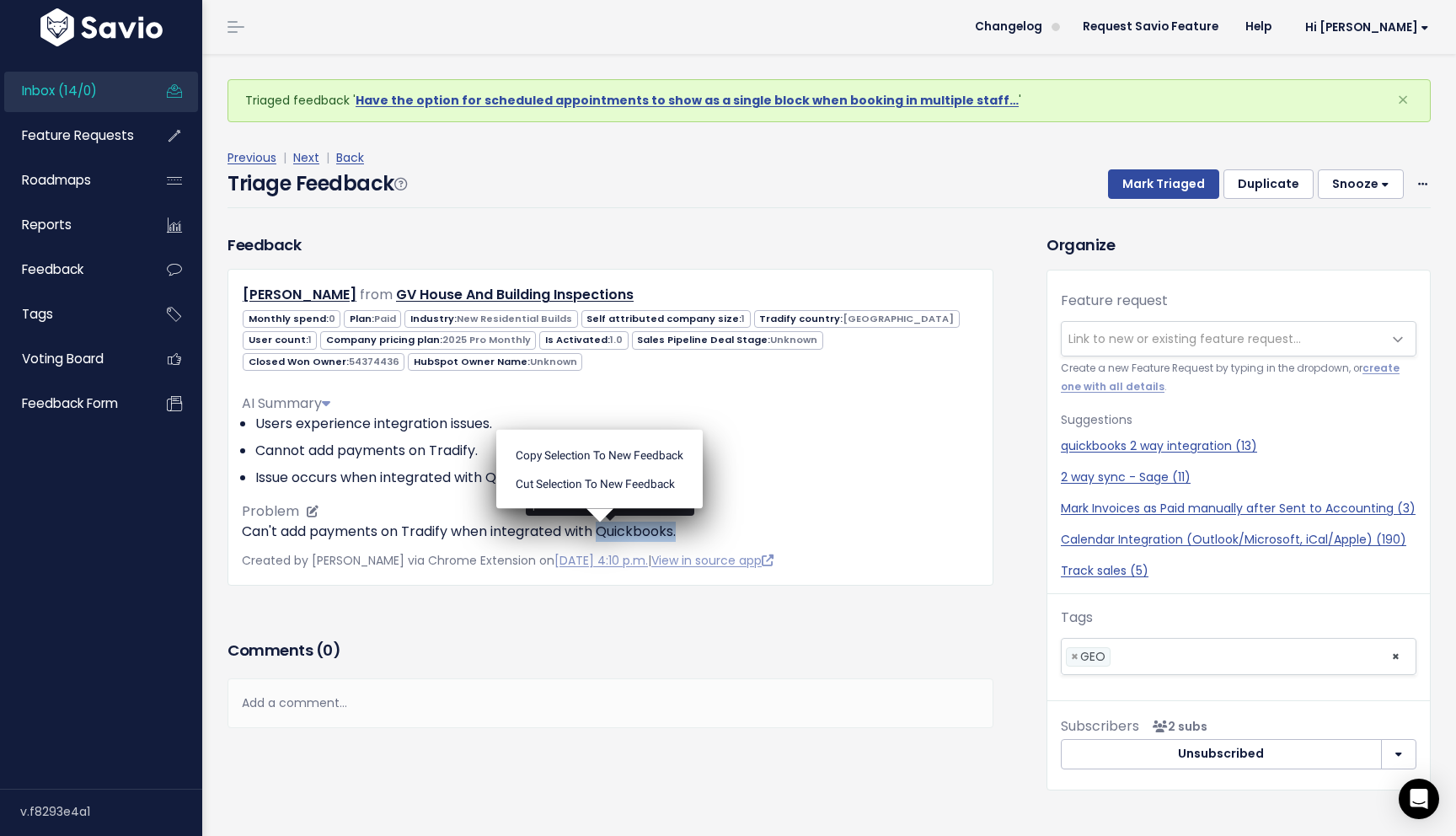
copy p "Quickbooks."
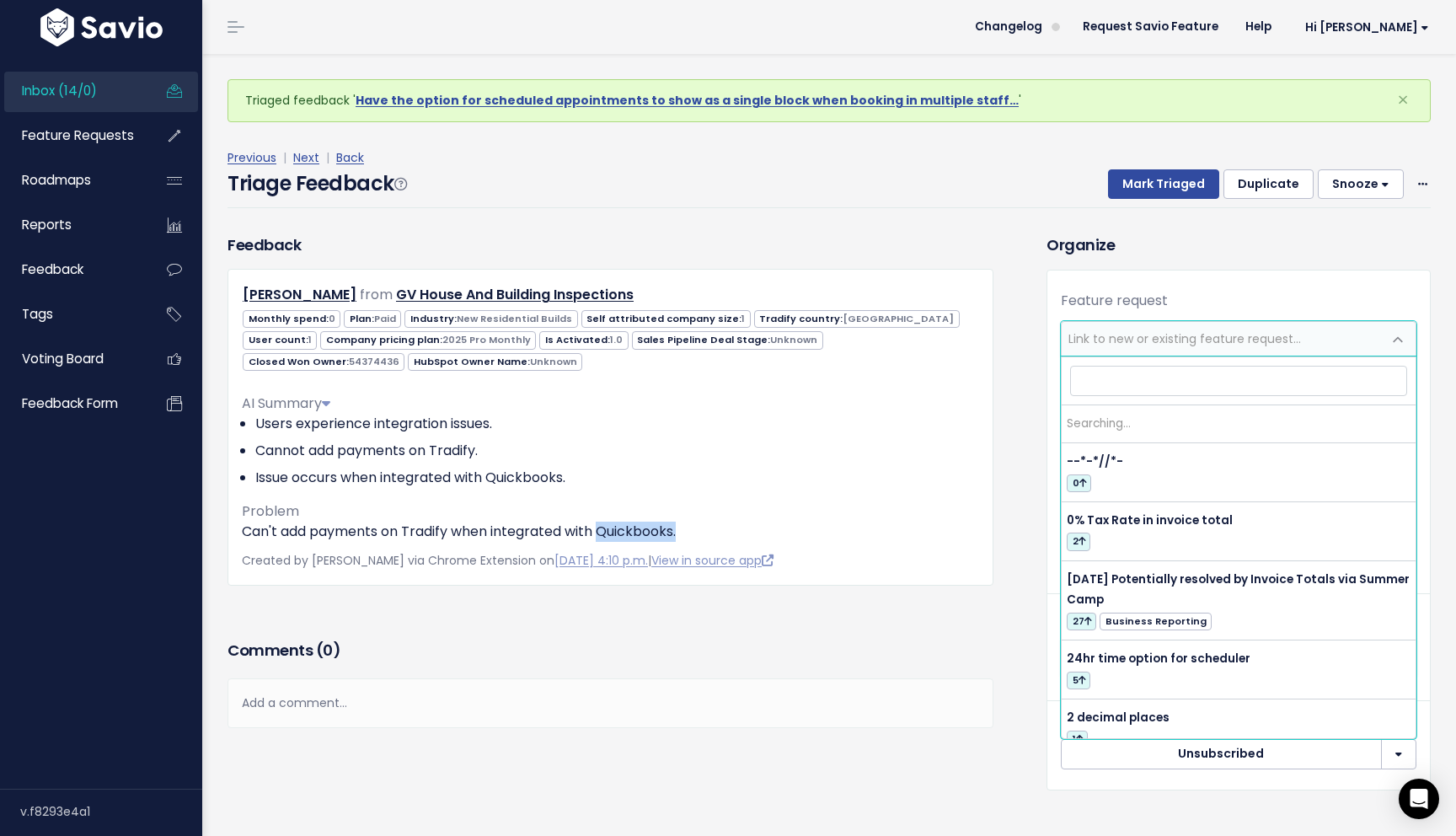
click at [1230, 337] on span "Link to new or existing feature request..." at bounding box center [1184, 338] width 232 height 16
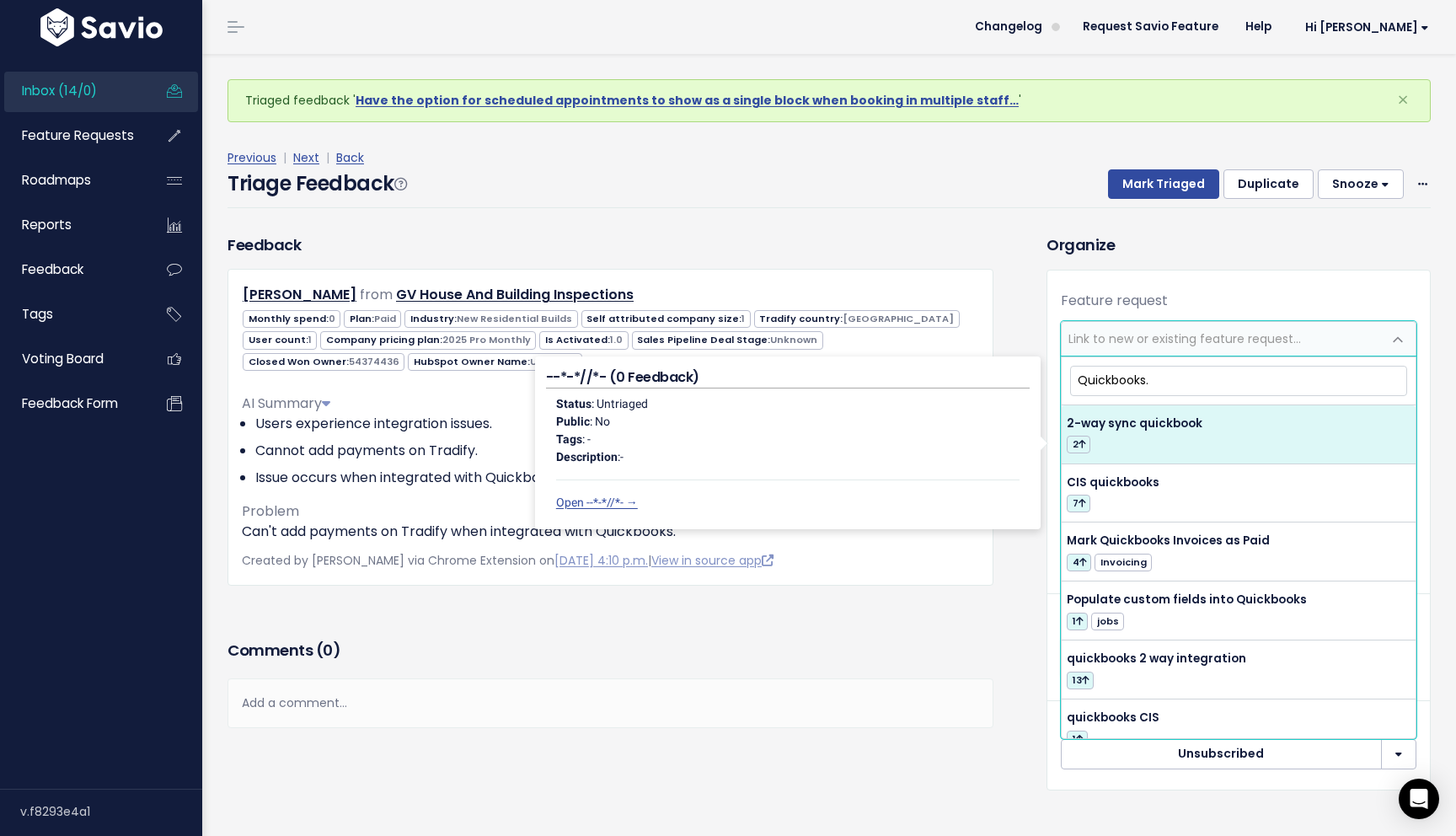
type input "Quickbooks"
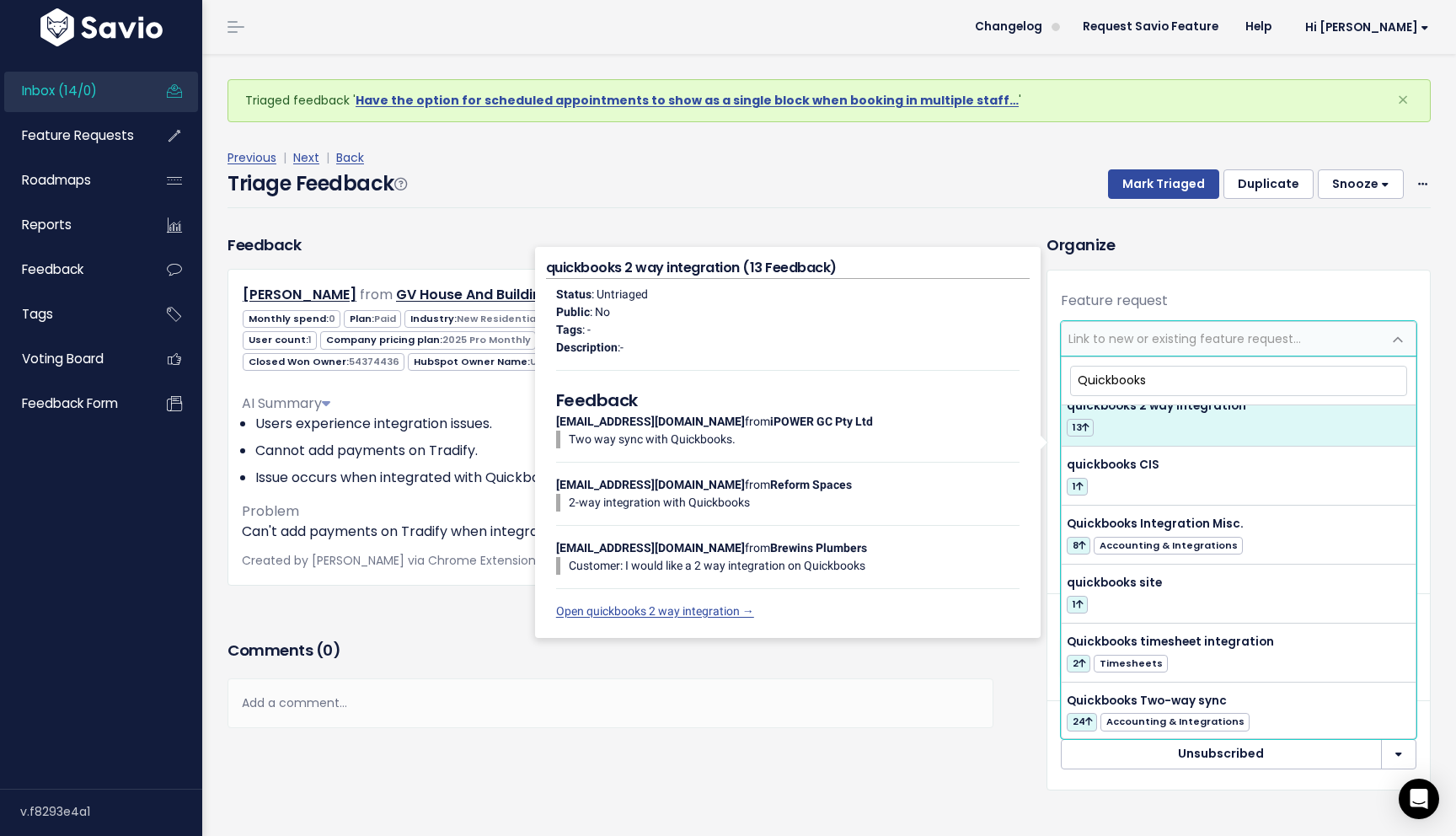
scroll to position [255, 0]
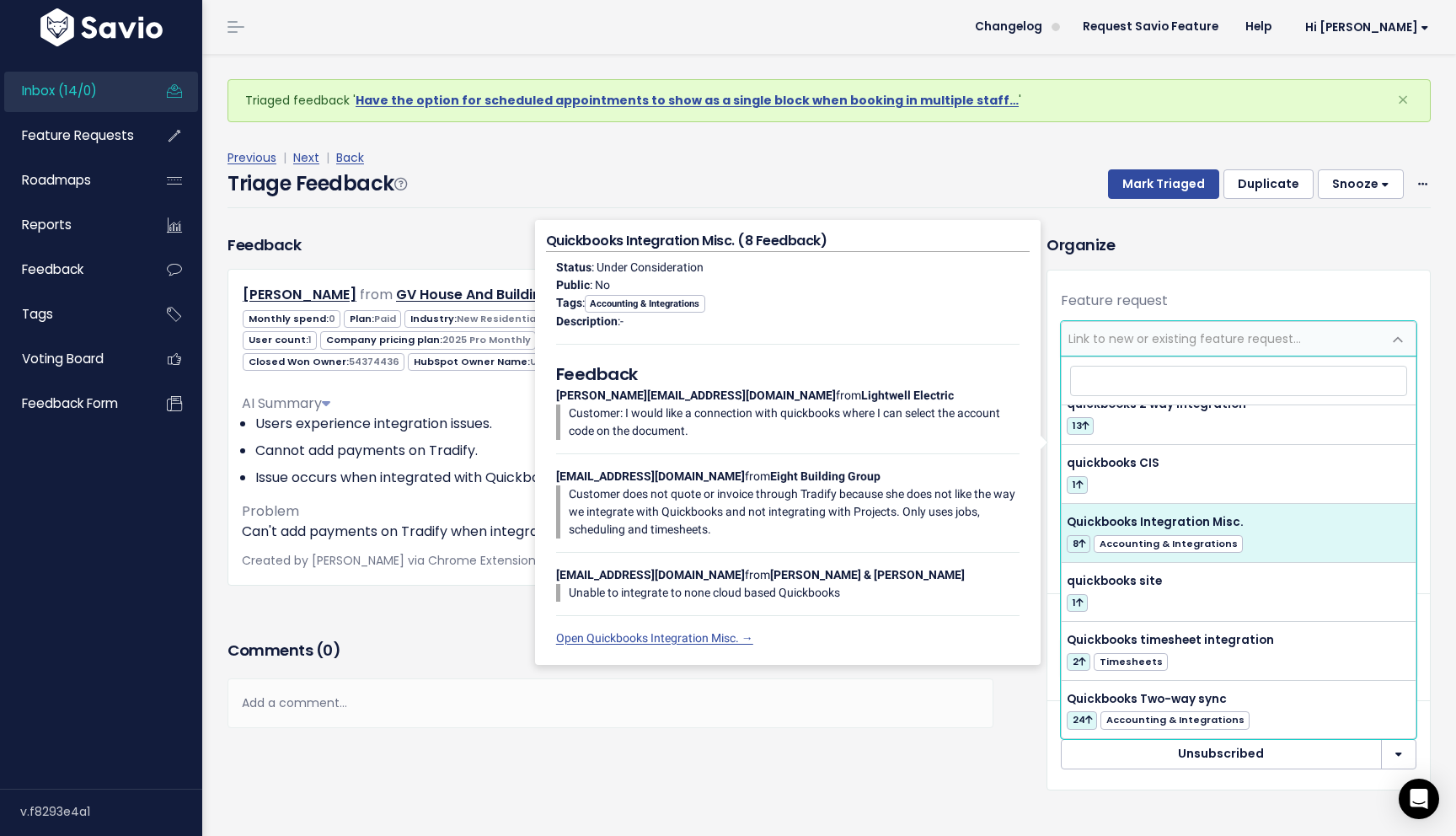
select select "14664"
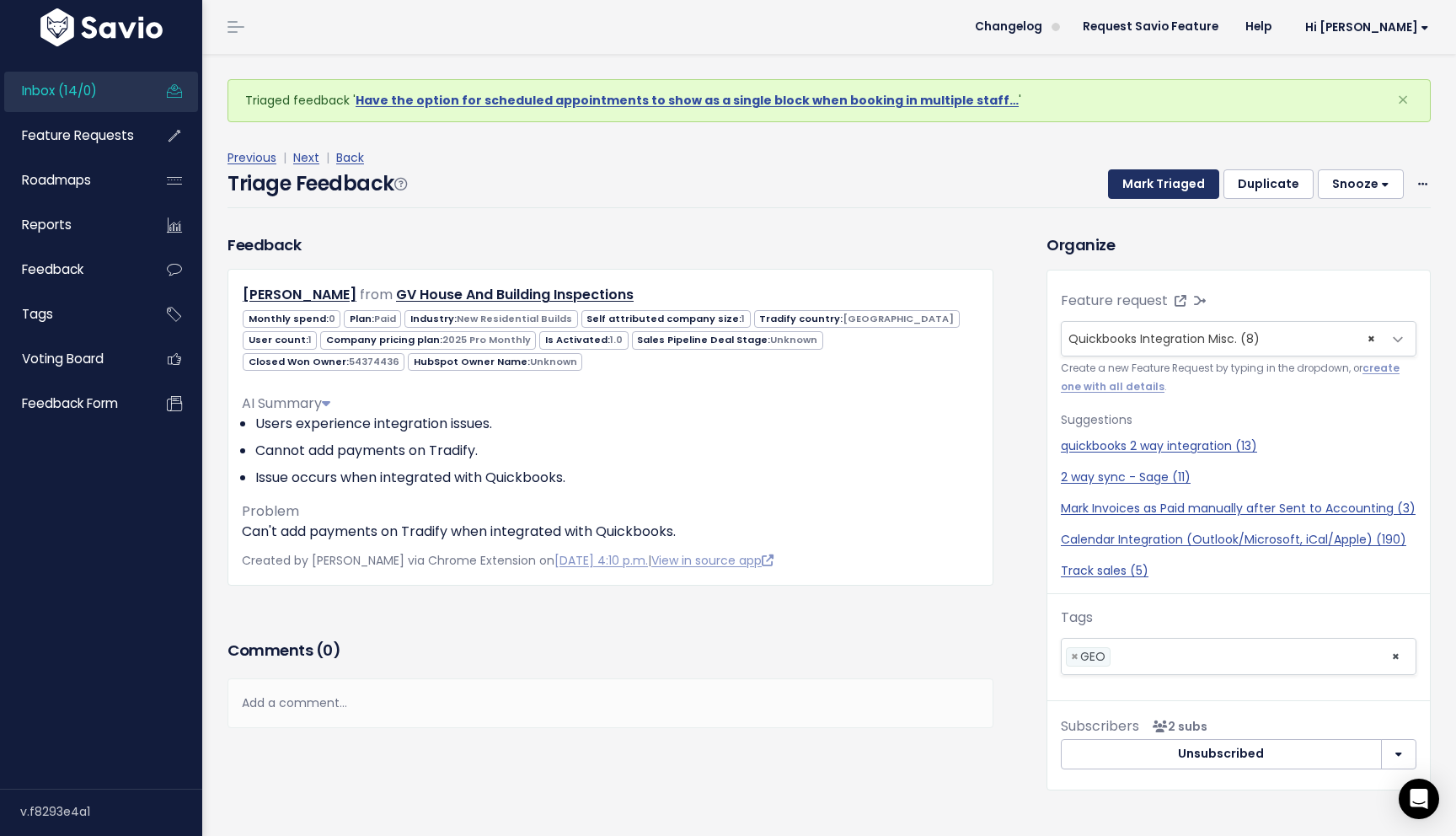
click at [1167, 185] on button "Mark Triaged" at bounding box center [1163, 184] width 111 height 30
